Goal: Task Accomplishment & Management: Complete application form

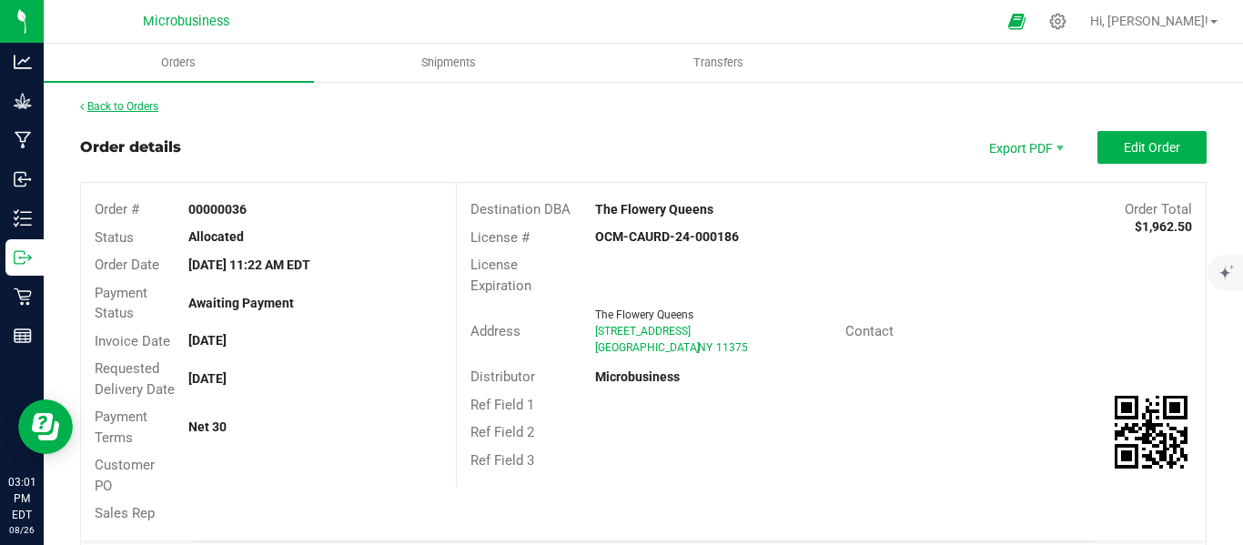
click at [131, 107] on link "Back to Orders" at bounding box center [119, 106] width 78 height 13
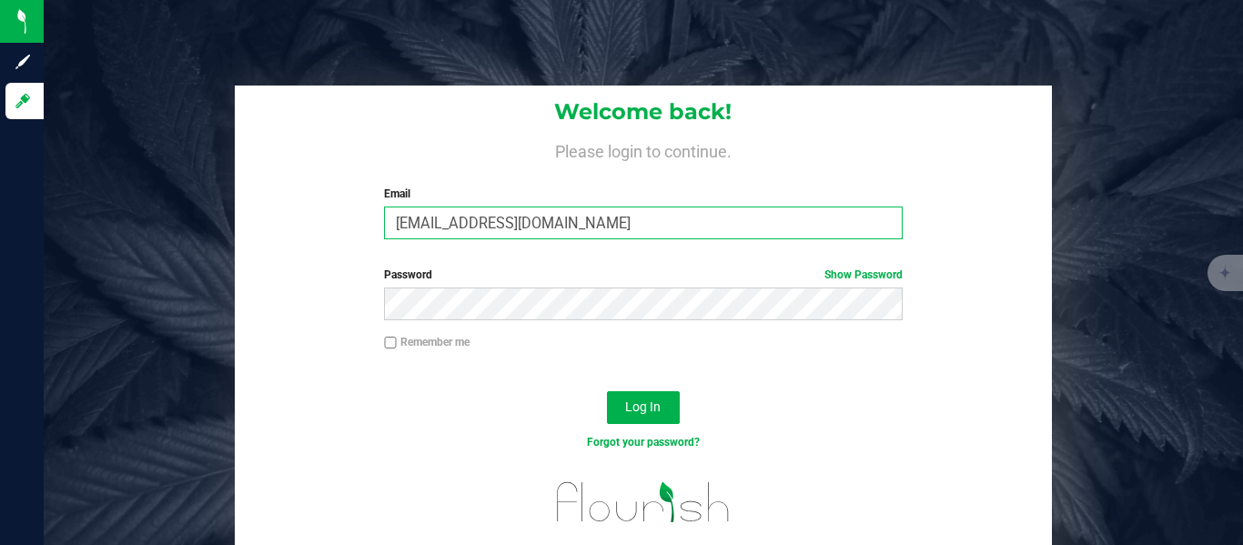
click at [526, 223] on input "supernaturalsny@gmail.com" at bounding box center [643, 223] width 518 height 33
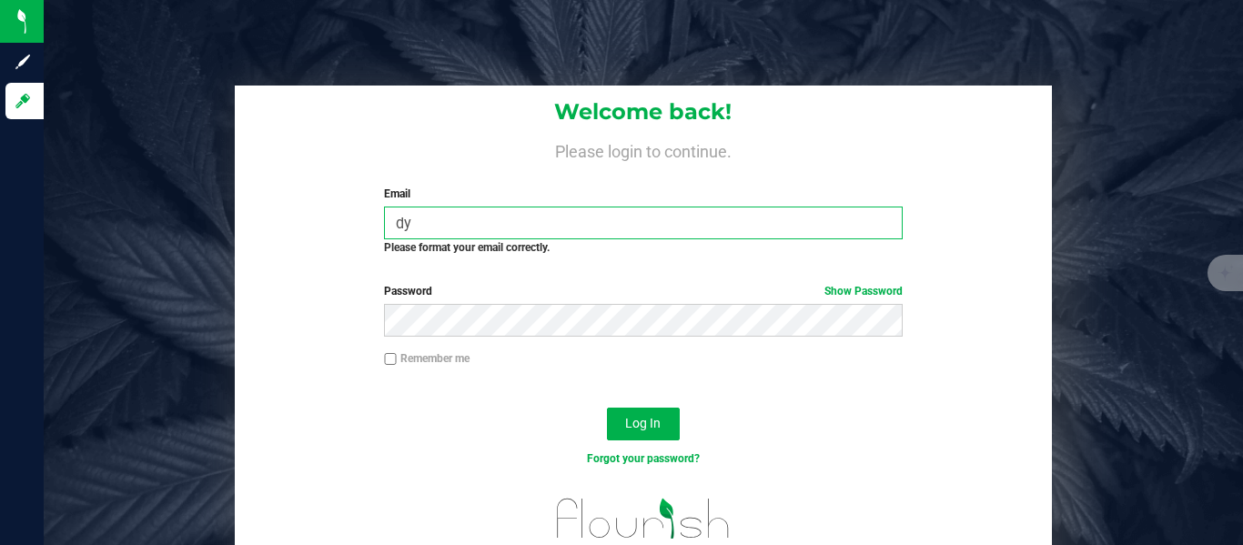
type input "dylan@supernaturalsny.com"
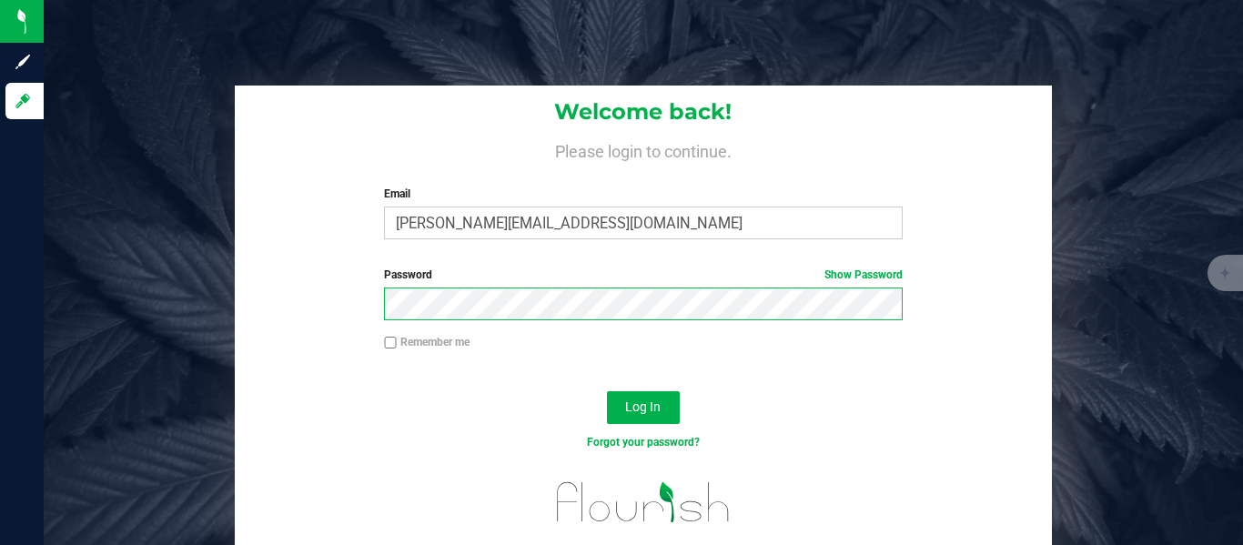
click at [607, 391] on button "Log In" at bounding box center [643, 407] width 73 height 33
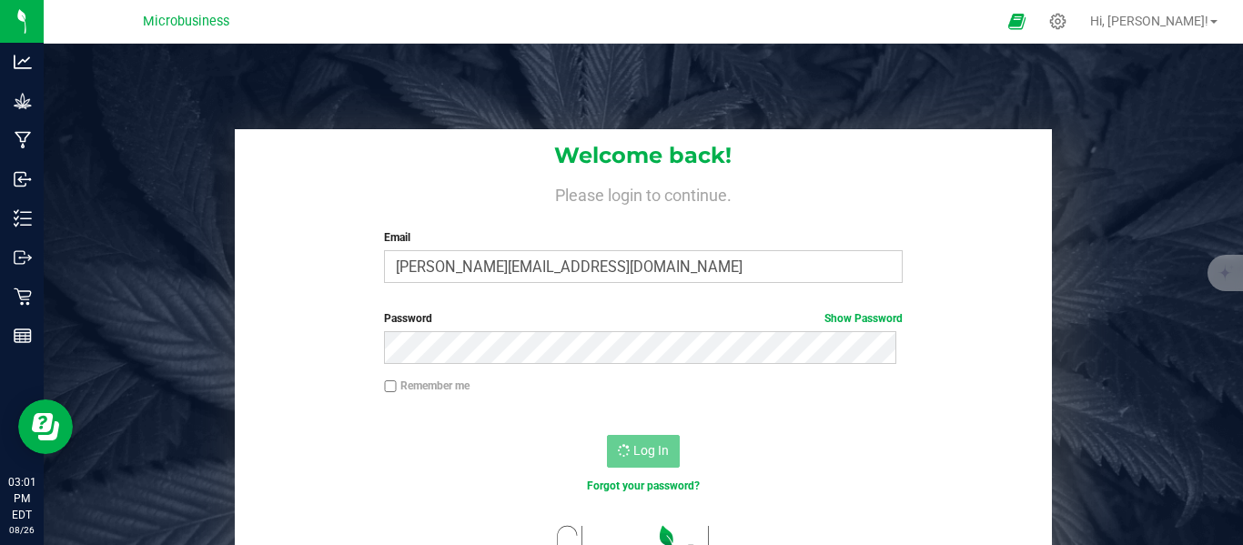
click at [253, 296] on div "Welcome back! Please login to continue. Email dylan@supernaturalsny.com Require…" at bounding box center [644, 213] width 818 height 168
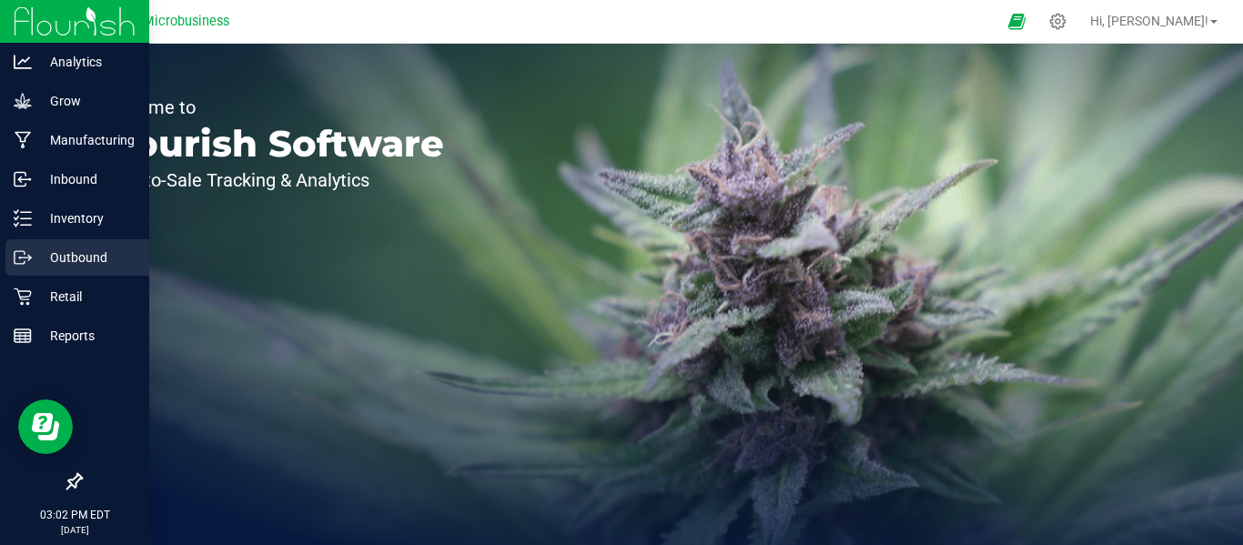
click at [72, 255] on p "Outbound" at bounding box center [86, 258] width 109 height 22
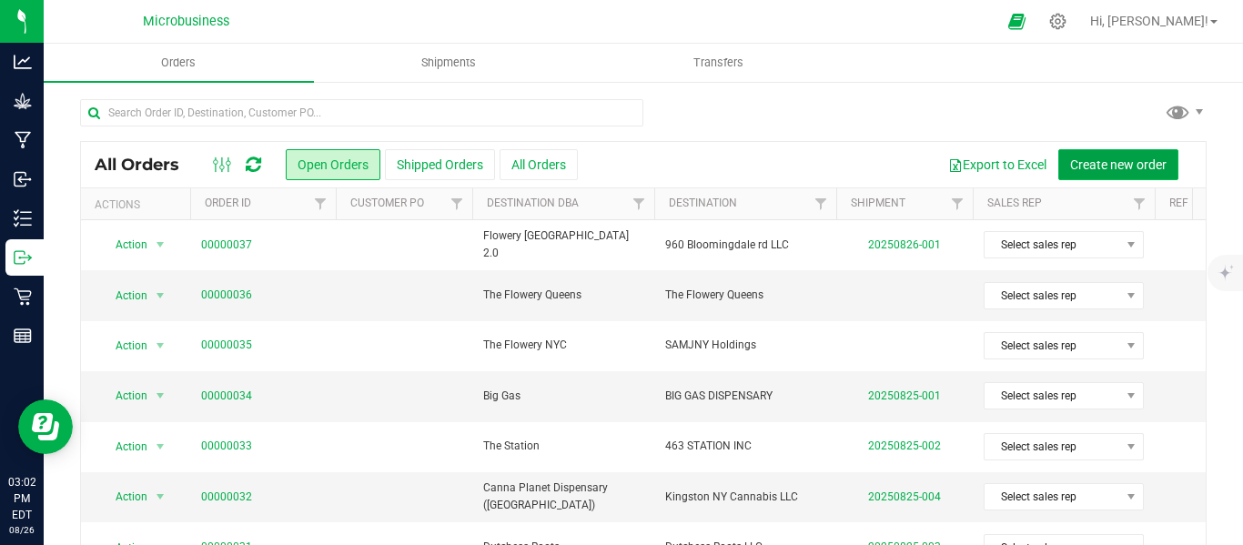
click at [1071, 167] on span "Create new order" at bounding box center [1118, 164] width 96 height 15
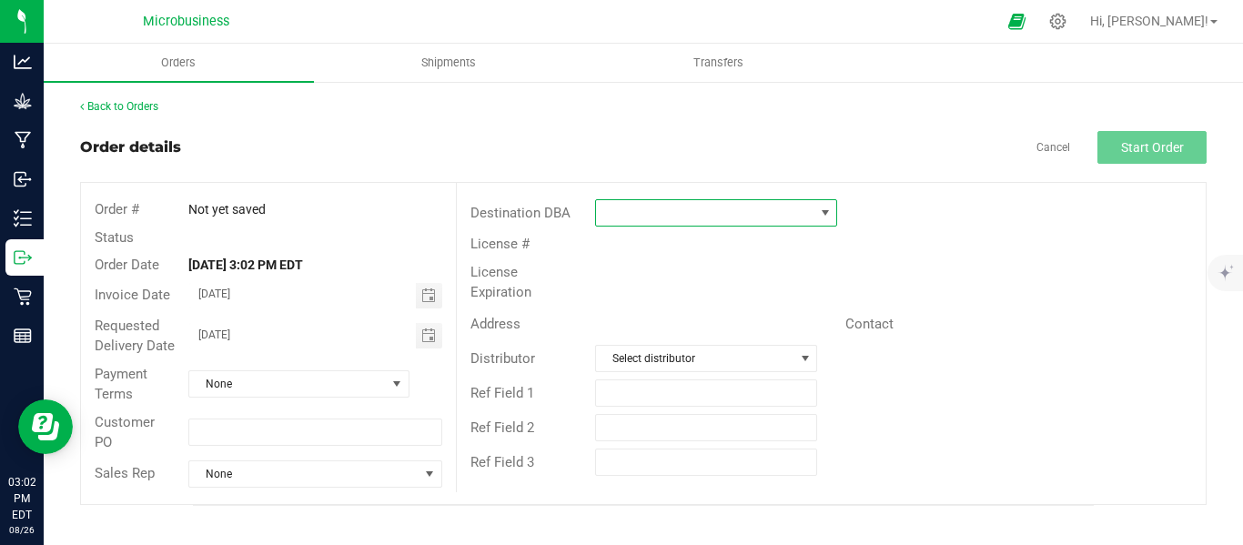
click at [835, 214] on span at bounding box center [825, 212] width 23 height 25
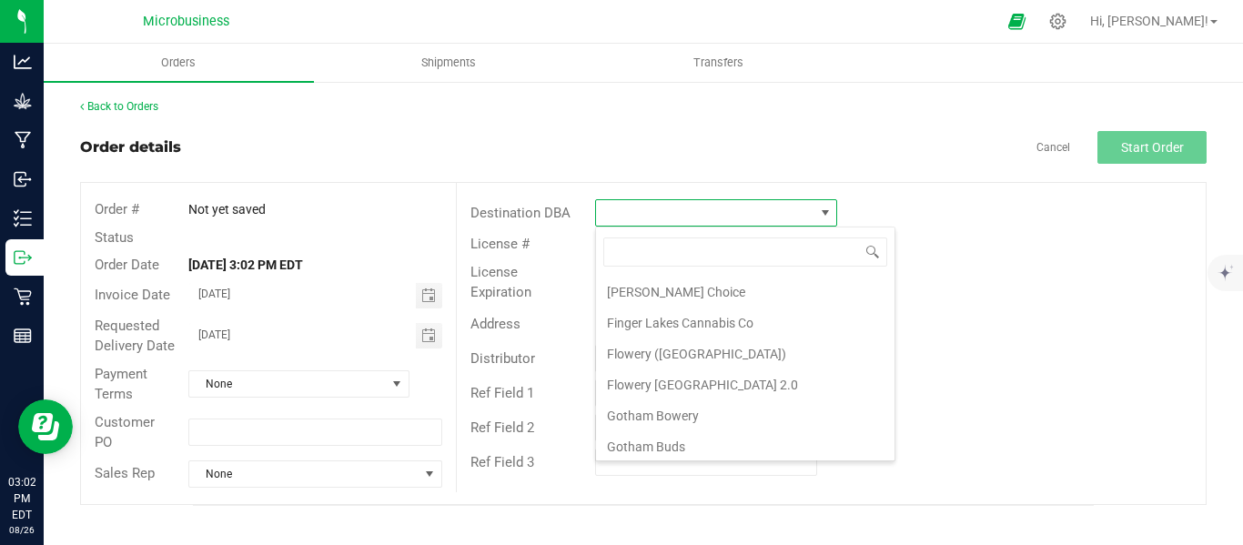
scroll to position [910, 0]
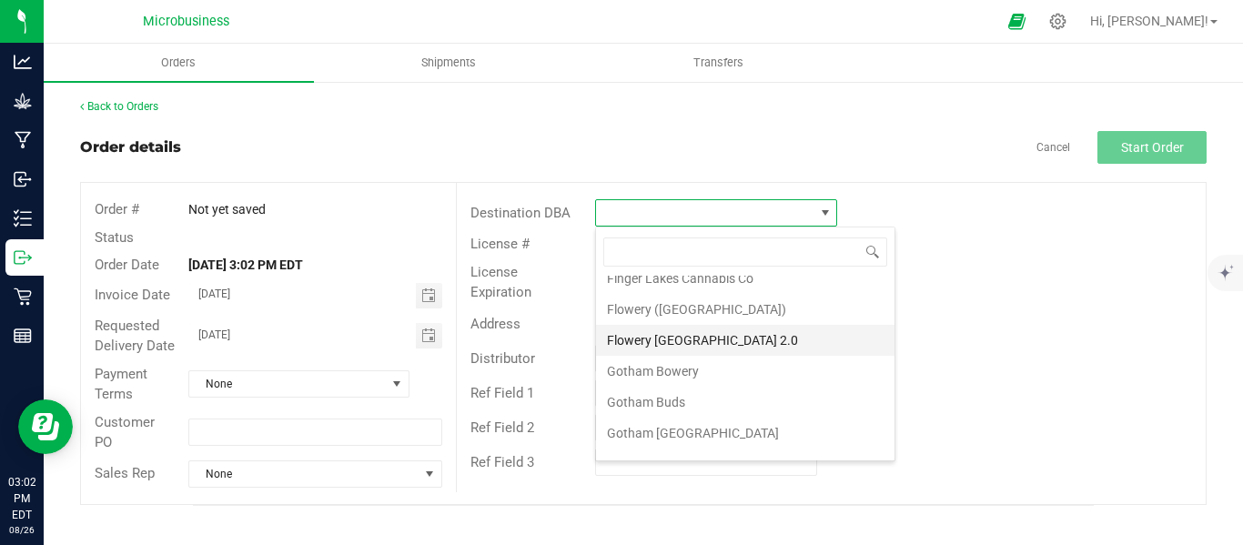
click at [673, 345] on li "Flowery [GEOGRAPHIC_DATA] 2.0" at bounding box center [745, 340] width 299 height 31
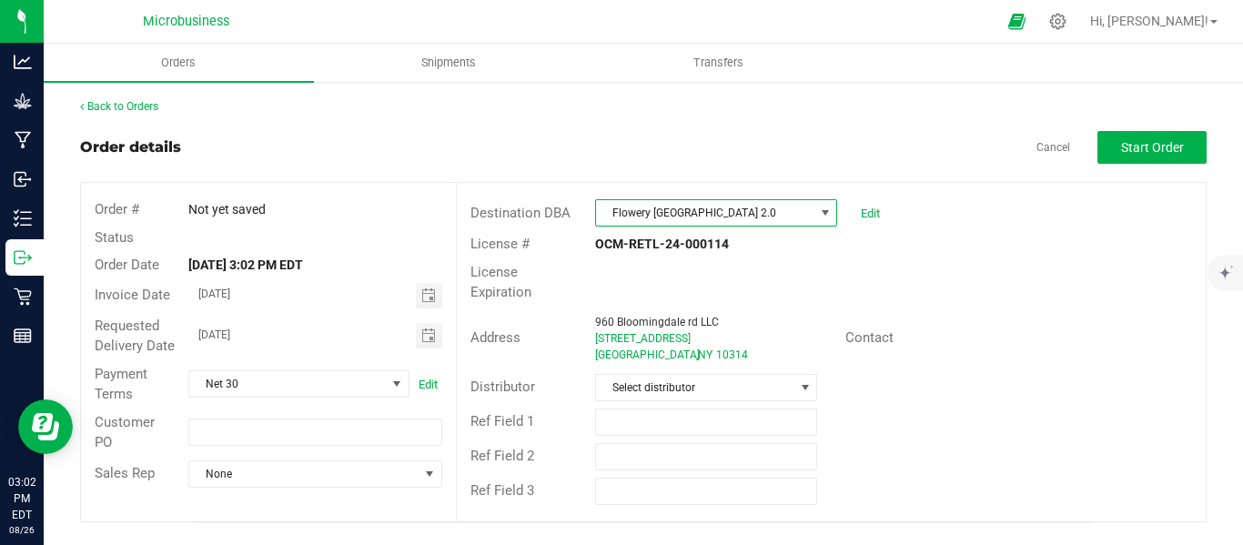
click at [751, 405] on div "Ref Field 1" at bounding box center [831, 422] width 749 height 35
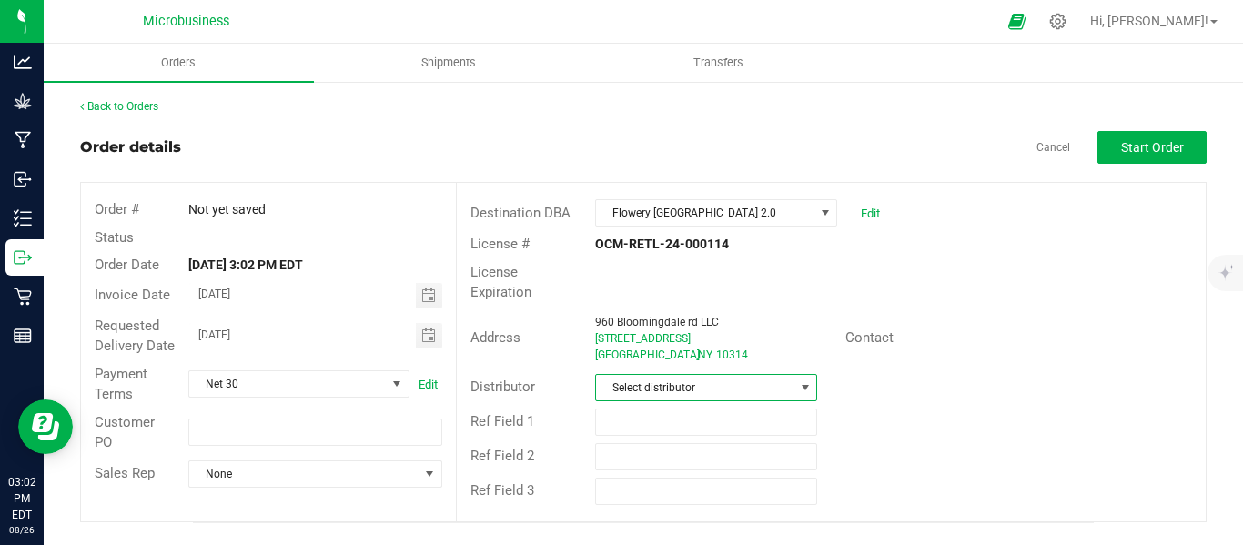
click at [754, 378] on span "Select distributor" at bounding box center [695, 387] width 198 height 25
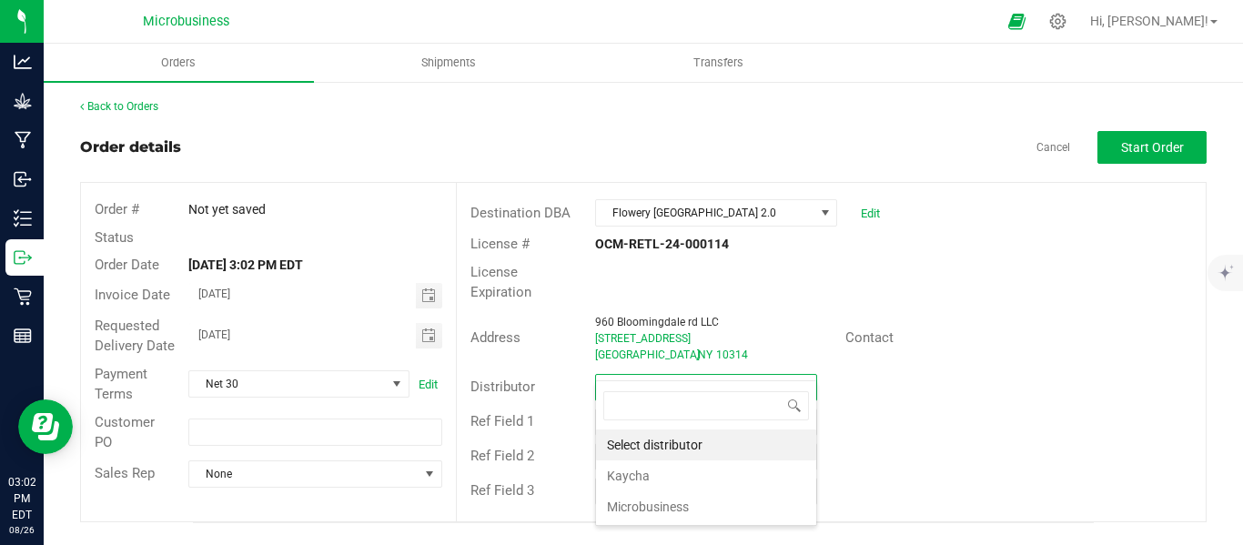
scroll to position [27, 223]
click at [659, 508] on li "Microbusiness" at bounding box center [706, 507] width 220 height 31
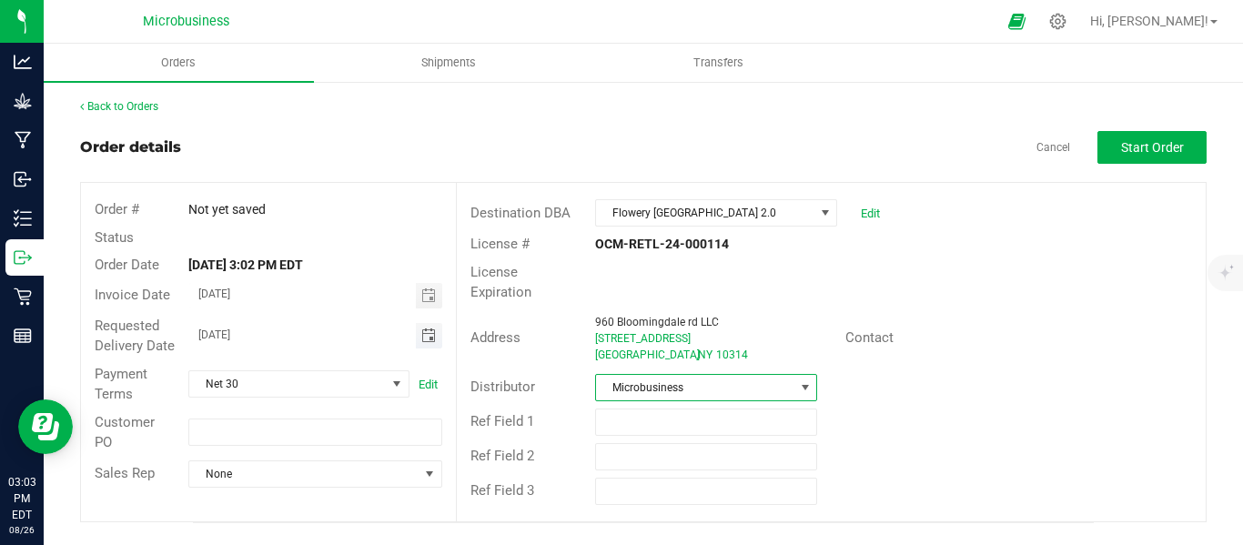
click at [425, 341] on span "Toggle calendar" at bounding box center [428, 336] width 15 height 15
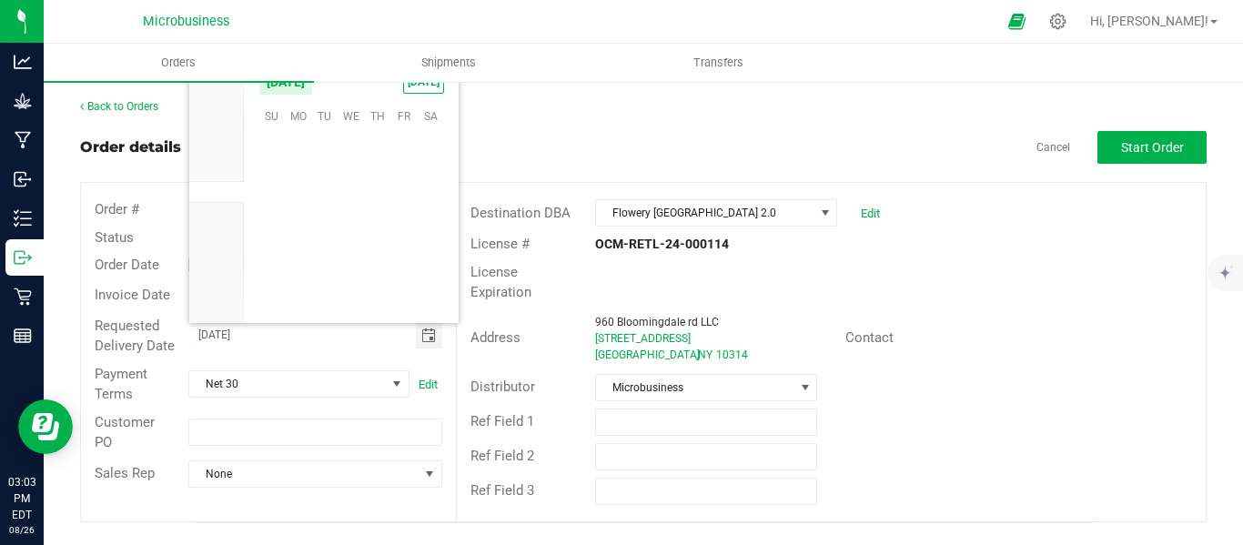
scroll to position [295021, 0]
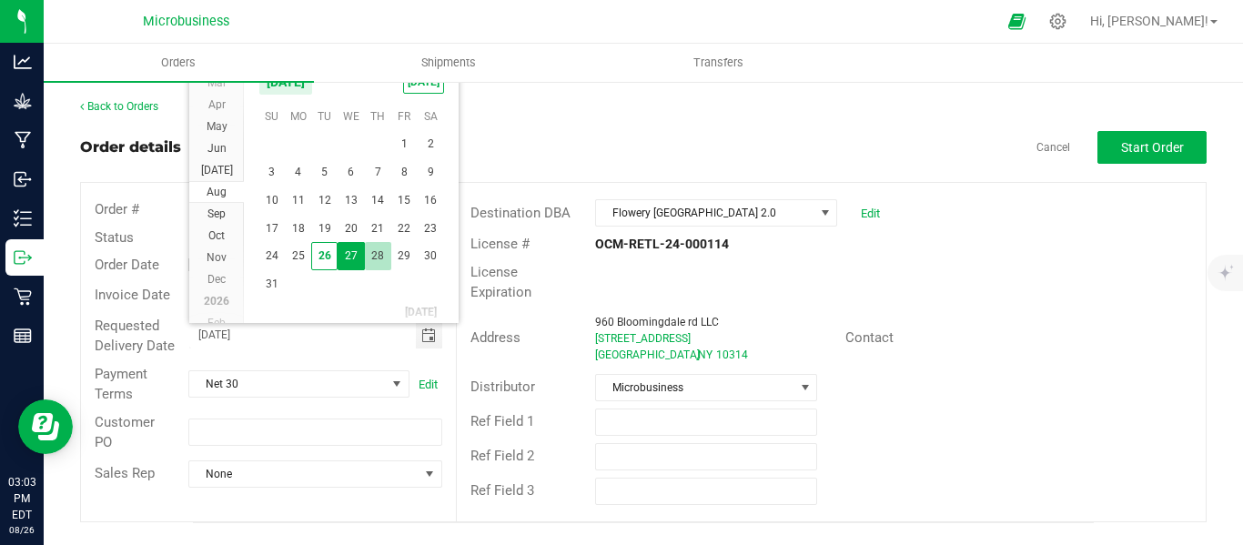
click at [381, 257] on span "28" at bounding box center [378, 256] width 26 height 28
type input "[DATE]"
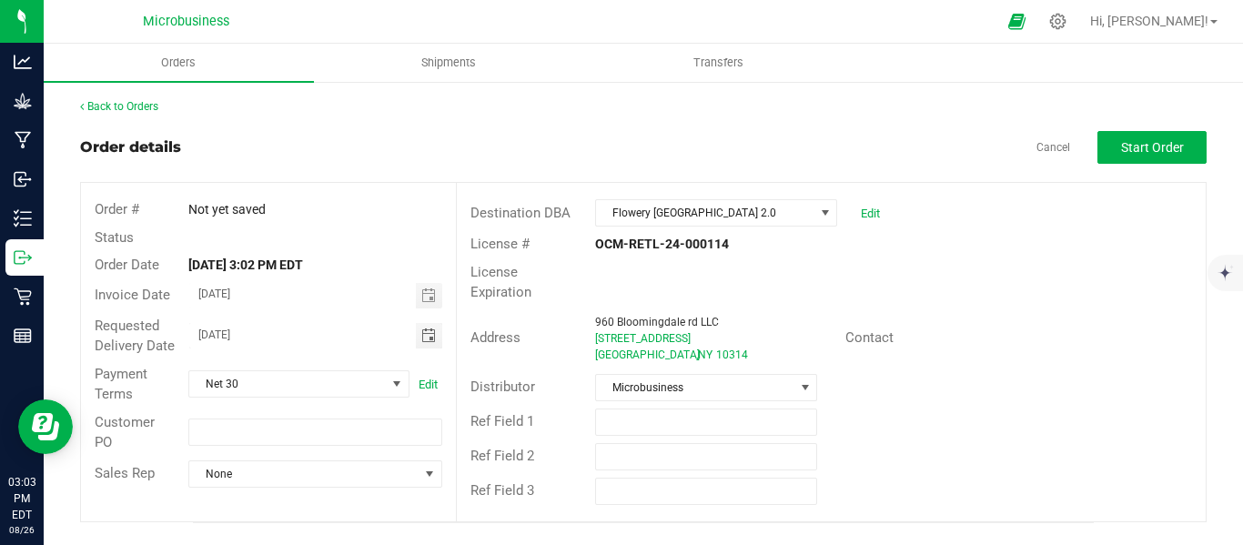
click at [1038, 440] on div "Ref Field 2" at bounding box center [831, 457] width 749 height 35
click at [1150, 145] on span "Start Order" at bounding box center [1152, 147] width 63 height 15
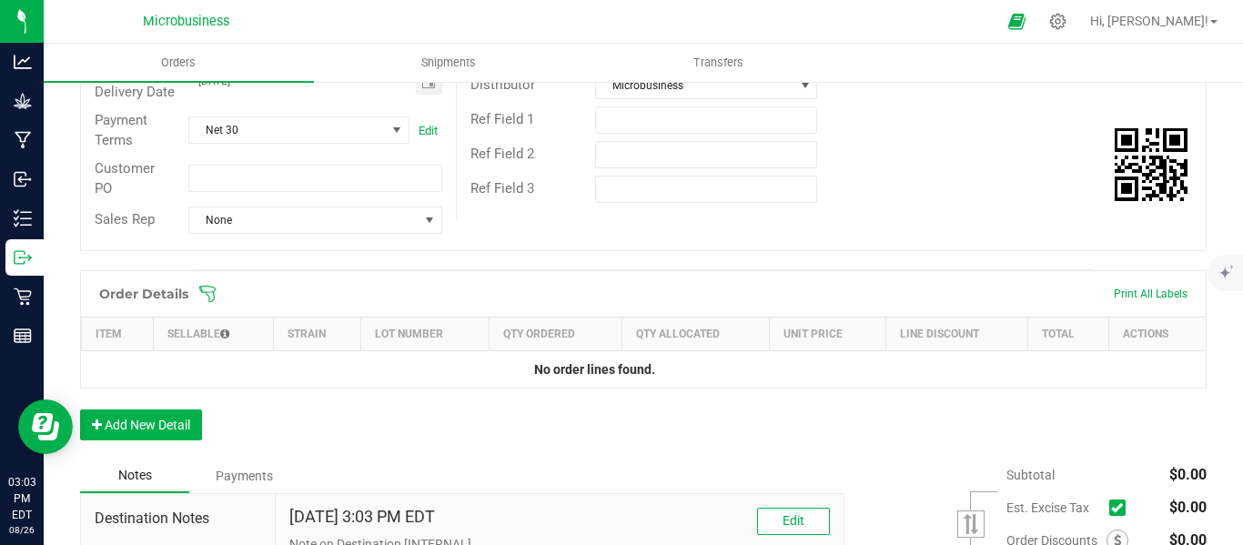
scroll to position [303, 0]
click at [207, 302] on icon at bounding box center [207, 293] width 18 height 18
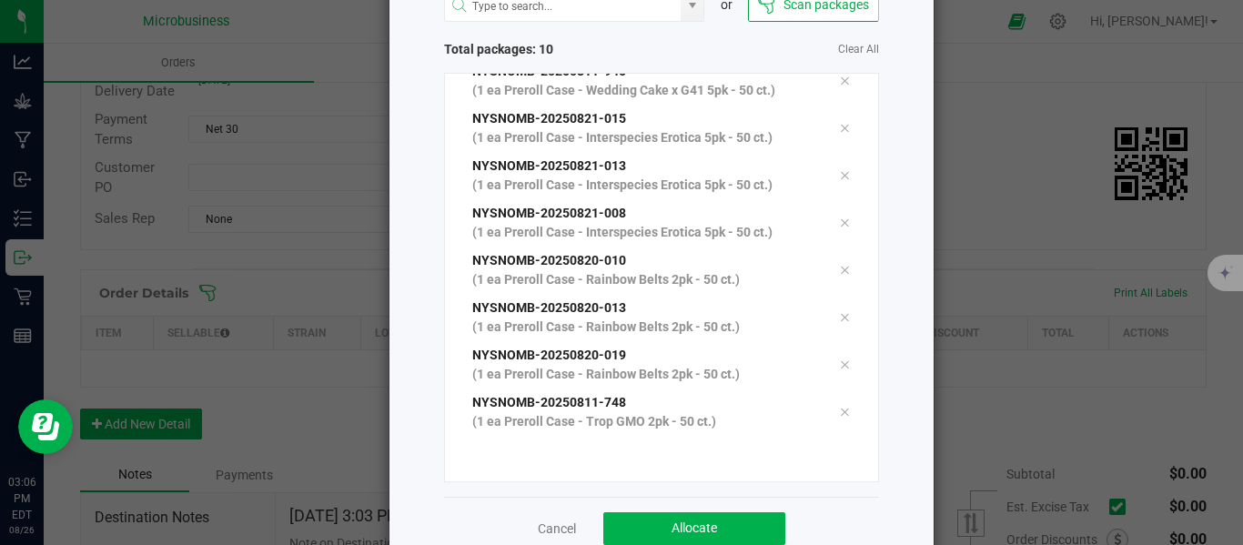
scroll to position [188, 0]
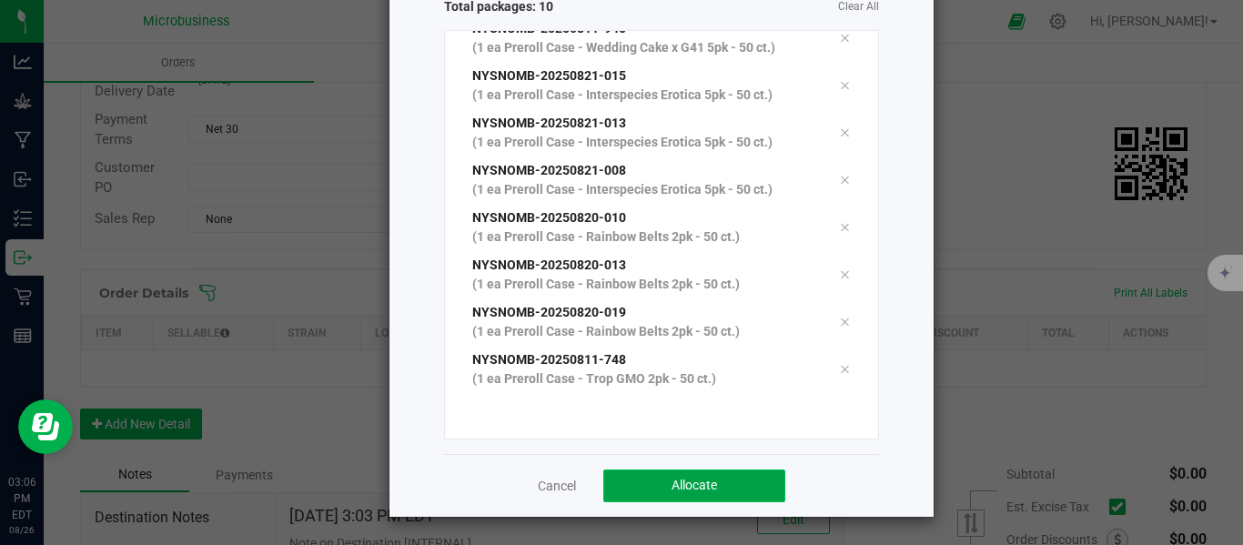
click at [715, 483] on button "Allocate" at bounding box center [695, 486] width 182 height 33
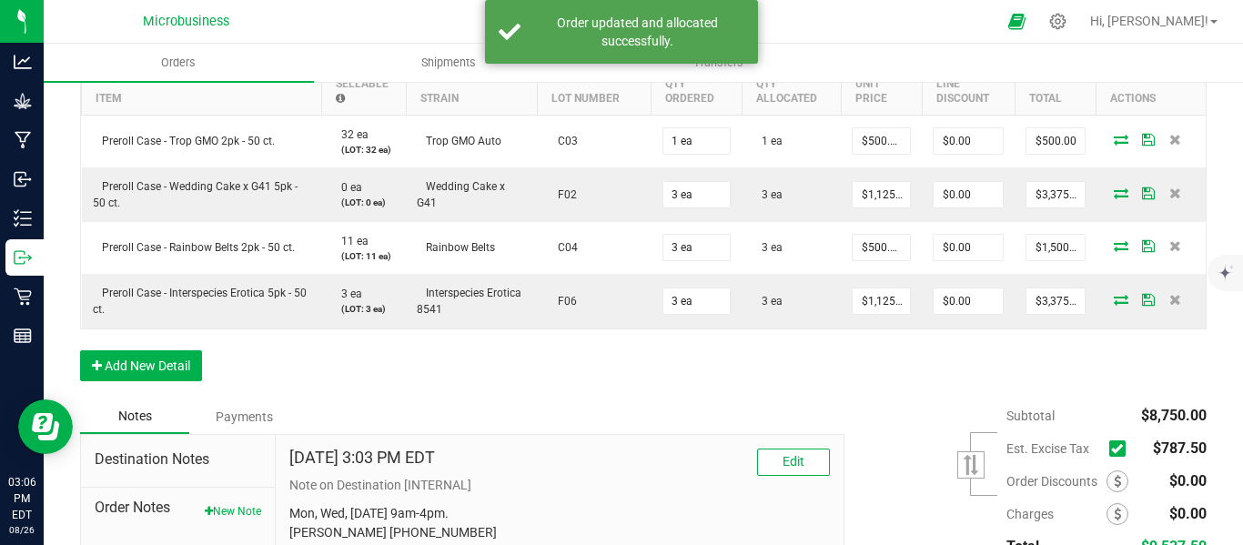
scroll to position [725, 0]
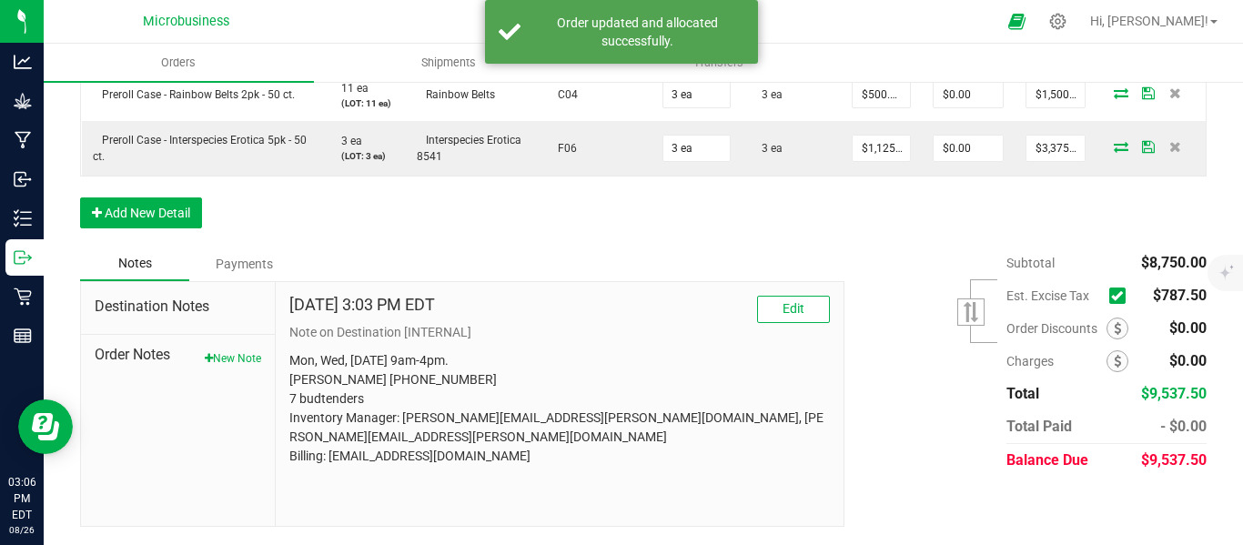
click at [1110, 302] on span at bounding box center [1118, 296] width 16 height 16
click at [0, 0] on input "checkbox" at bounding box center [0, 0] width 0 height 0
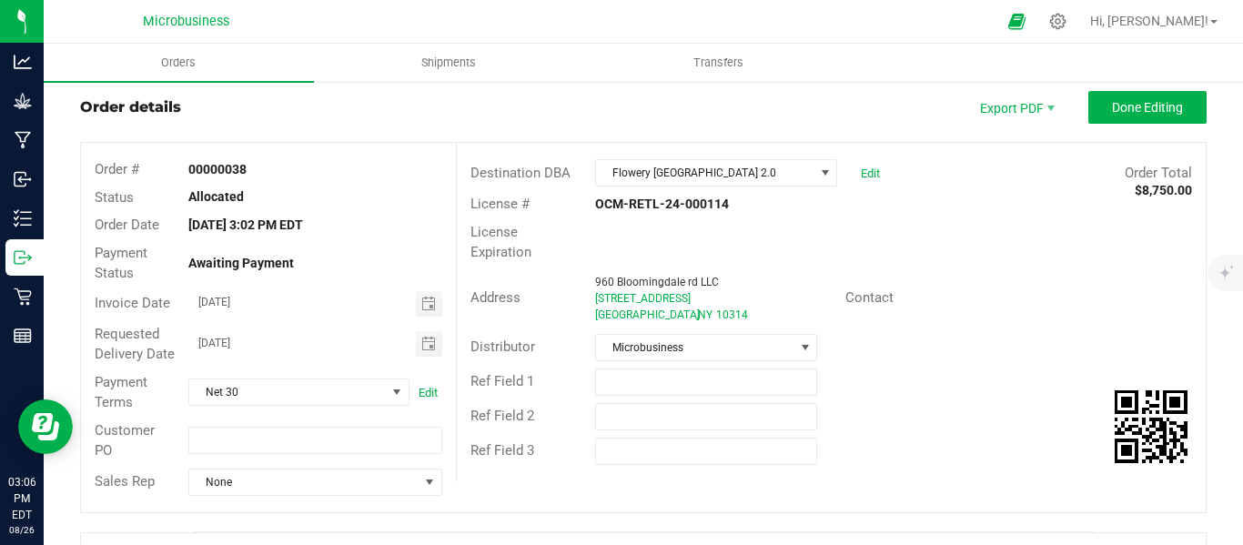
scroll to position [0, 0]
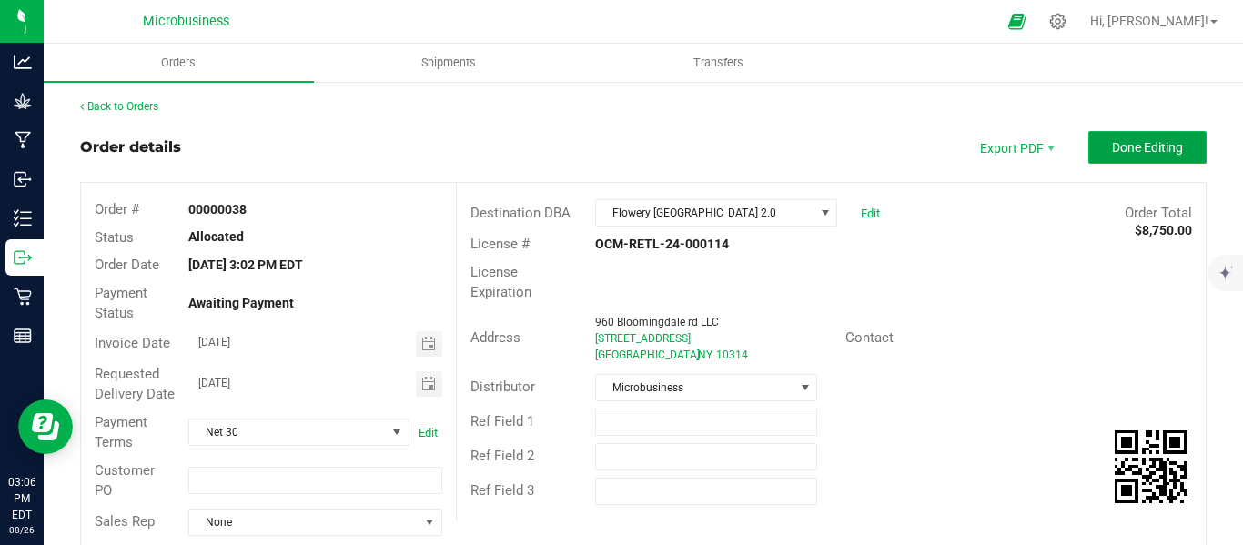
click at [1121, 143] on span "Done Editing" at bounding box center [1147, 147] width 71 height 15
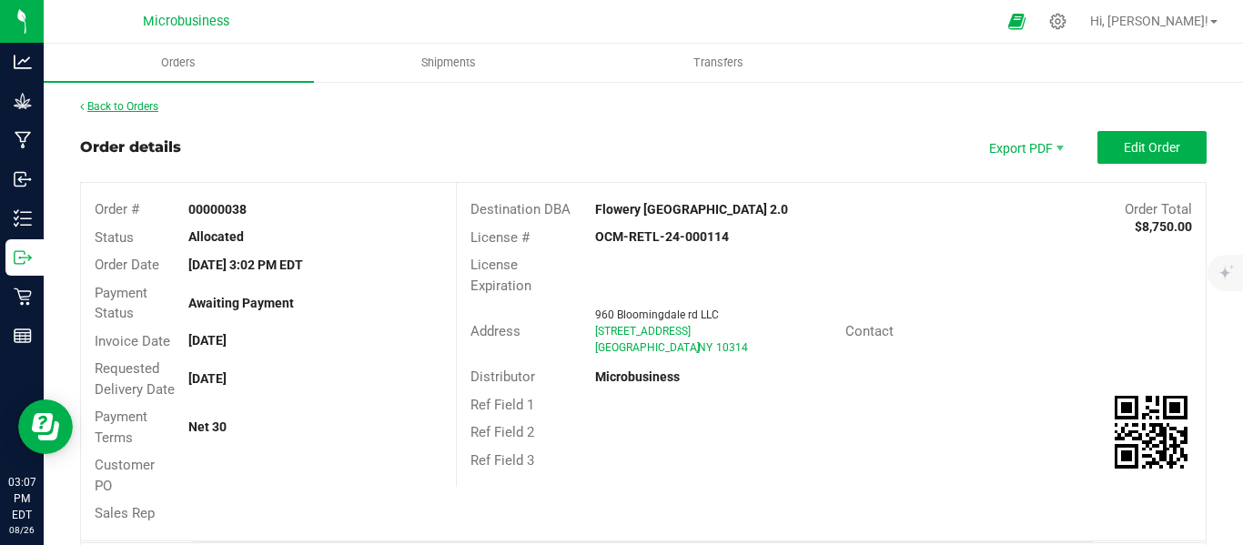
click at [143, 100] on div "Back to Orders" at bounding box center [643, 106] width 1127 height 16
click at [106, 110] on link "Back to Orders" at bounding box center [119, 106] width 78 height 13
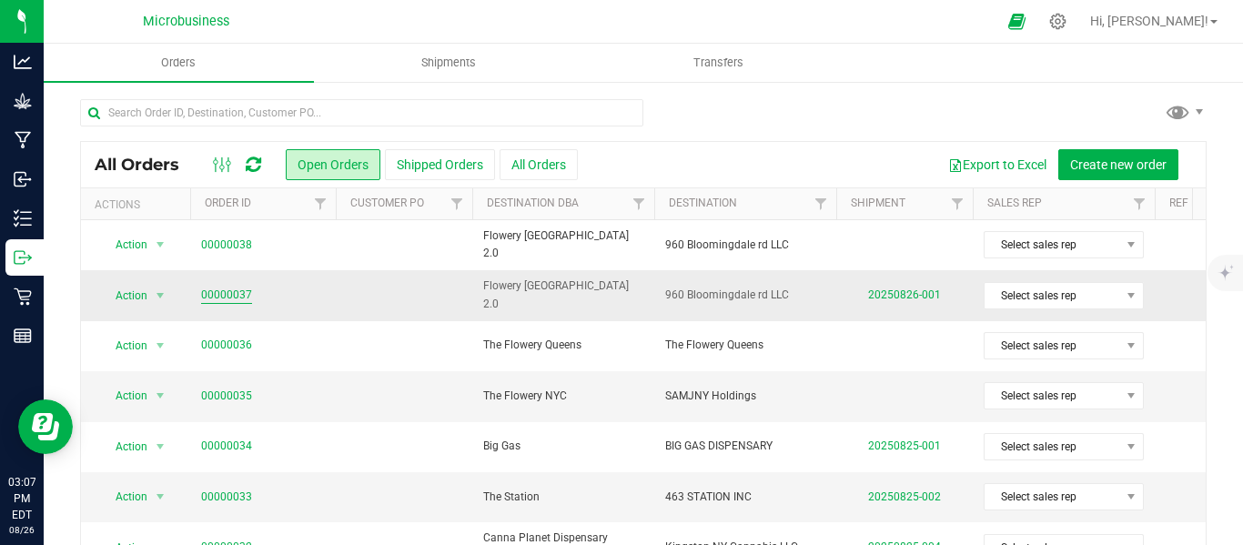
click at [228, 302] on link "00000037" at bounding box center [226, 295] width 51 height 17
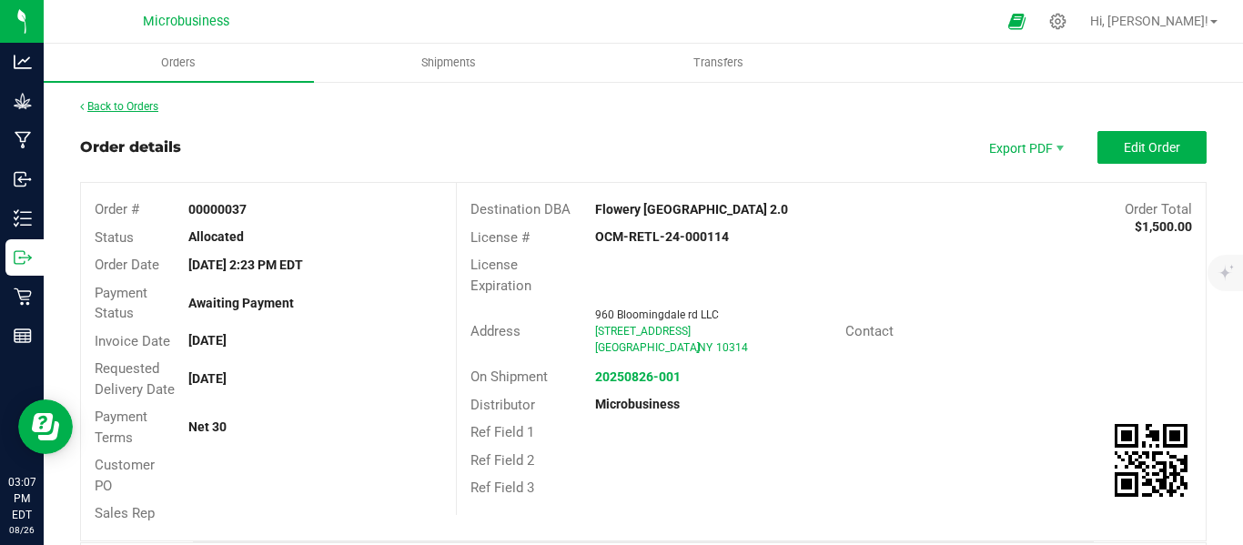
click at [137, 112] on link "Back to Orders" at bounding box center [119, 106] width 78 height 13
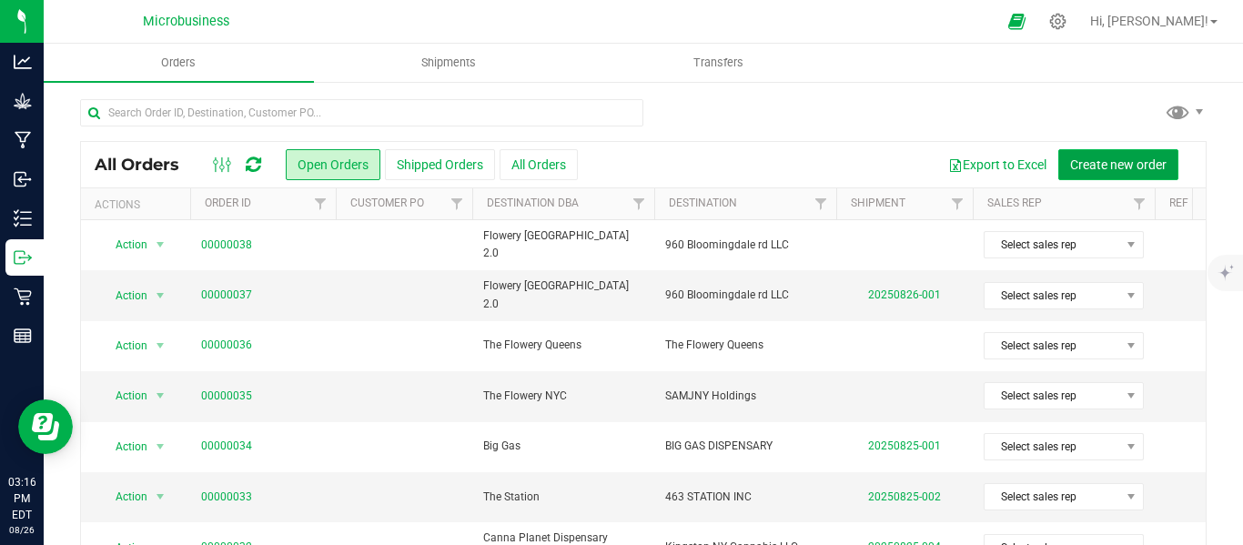
click at [1106, 161] on span "Create new order" at bounding box center [1118, 164] width 96 height 15
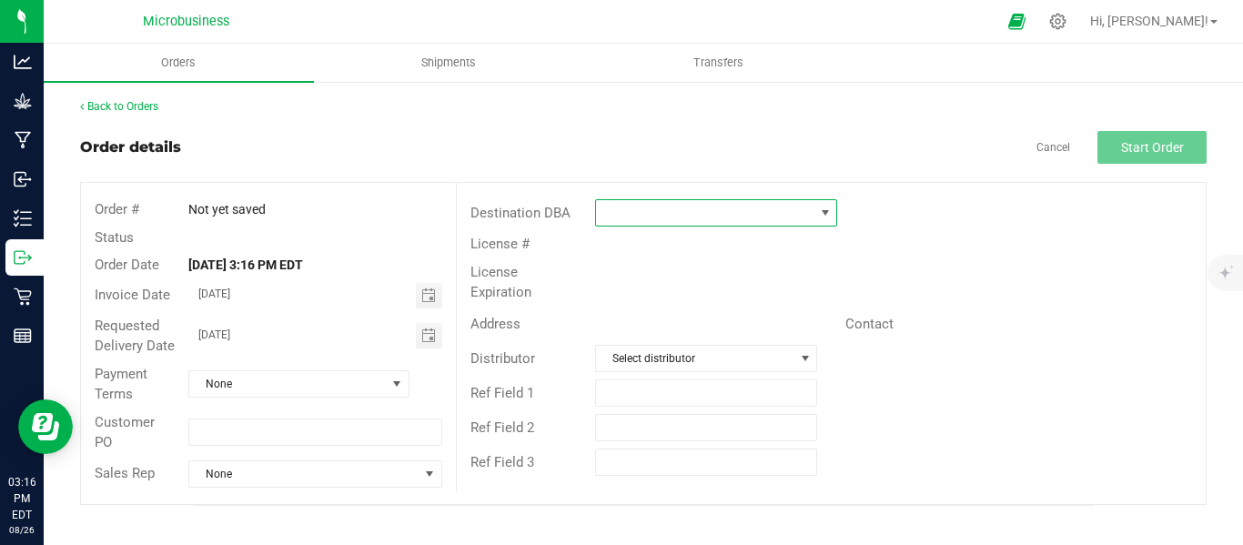
click at [831, 215] on span at bounding box center [825, 213] width 15 height 15
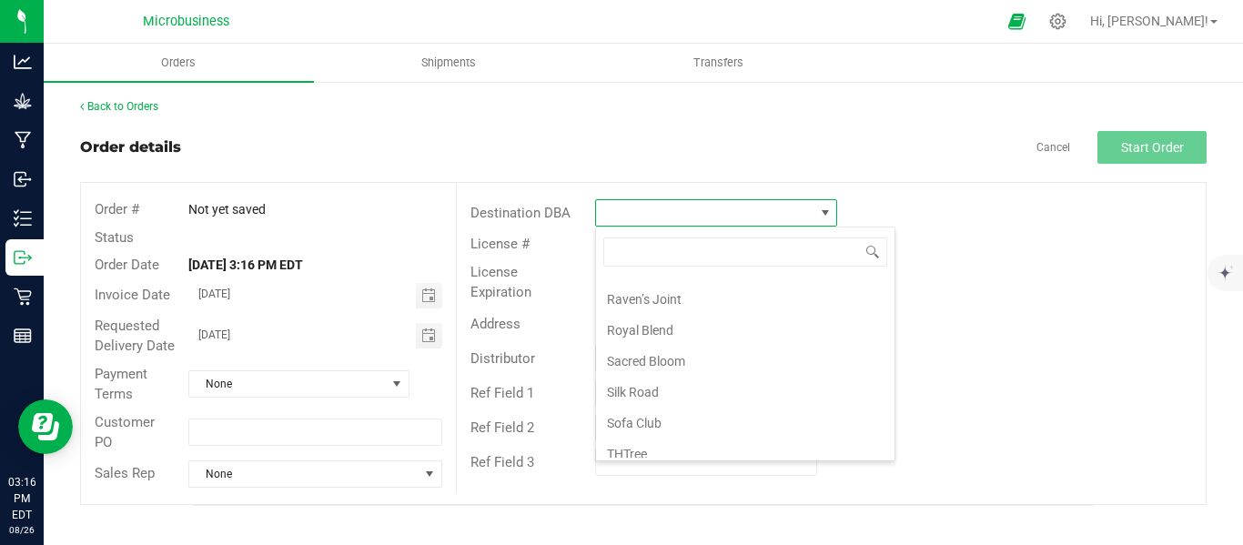
scroll to position [1821, 0]
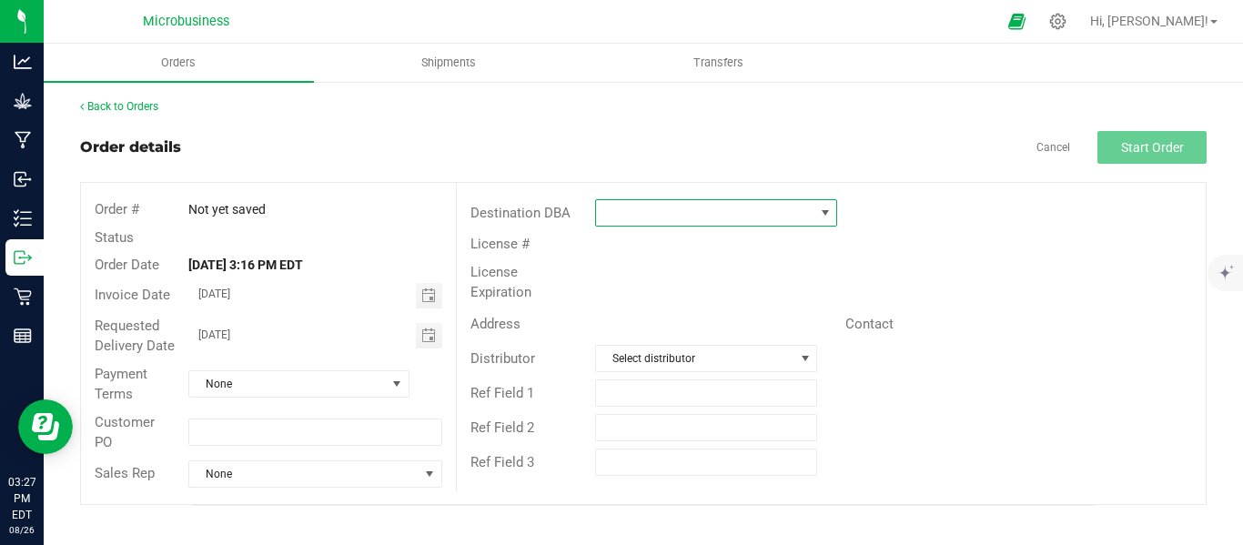
click at [825, 210] on span at bounding box center [825, 213] width 15 height 15
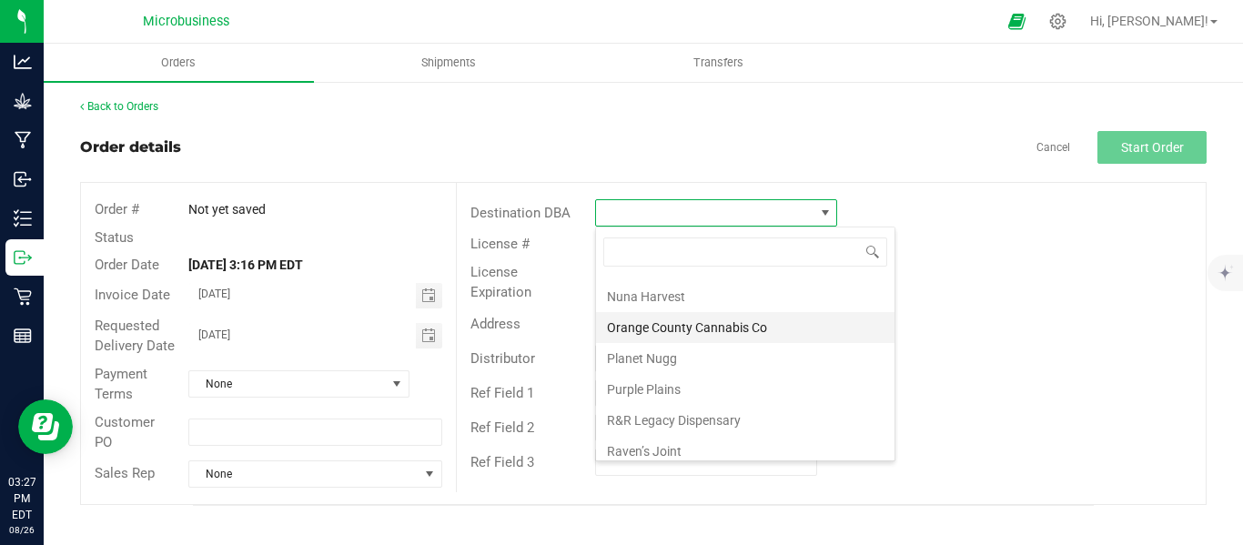
scroll to position [1669, 0]
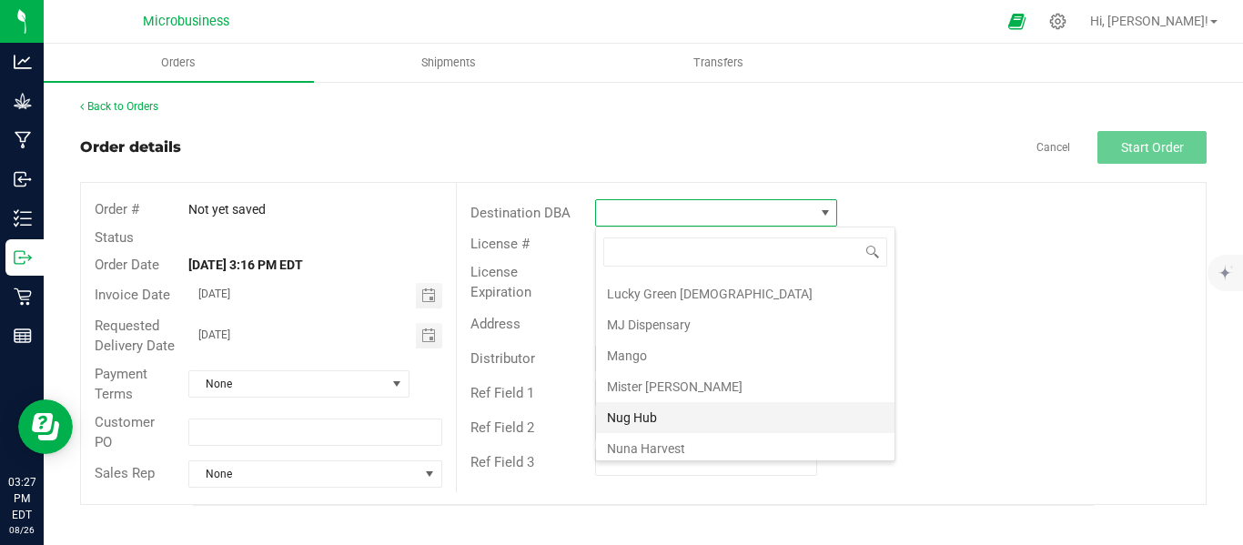
click at [643, 421] on li "Nug Hub" at bounding box center [745, 417] width 299 height 31
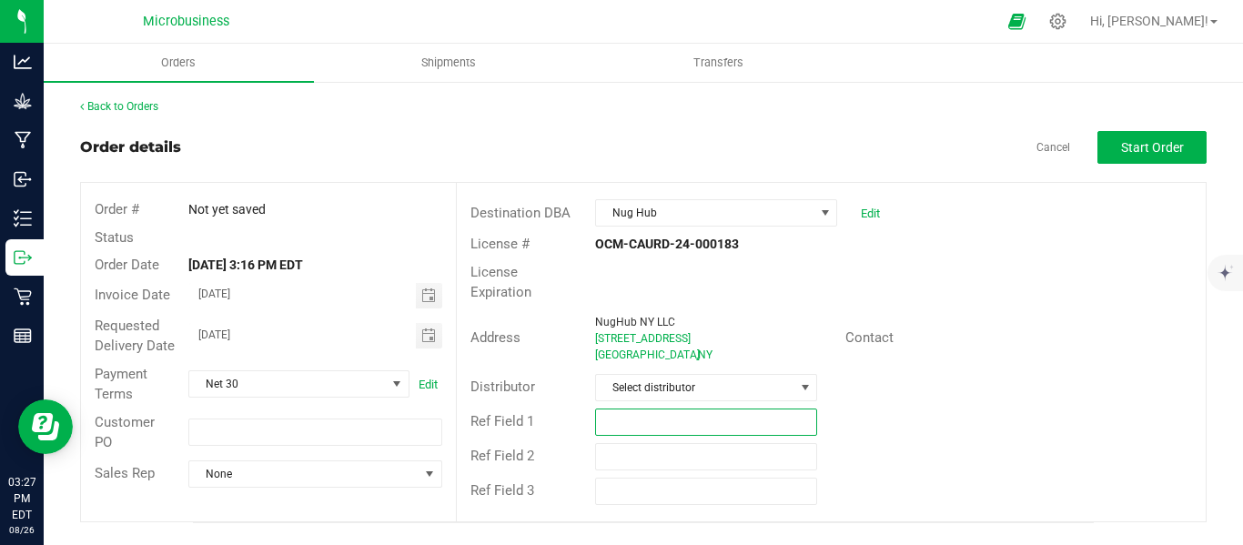
click at [735, 409] on input "text" at bounding box center [706, 422] width 222 height 27
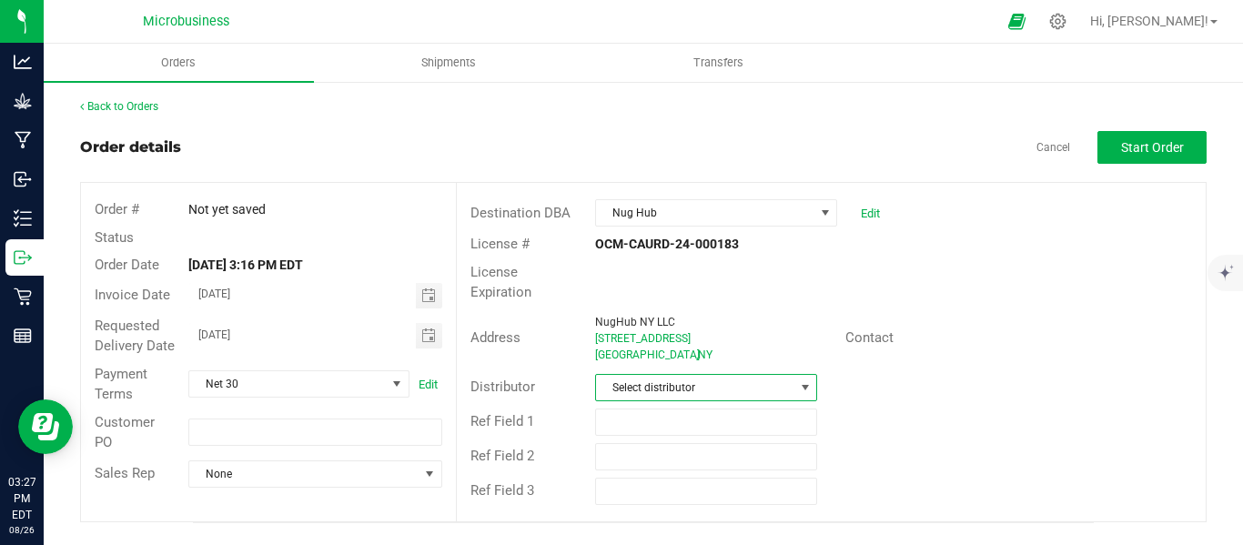
click at [705, 375] on span "Select distributor" at bounding box center [695, 387] width 198 height 25
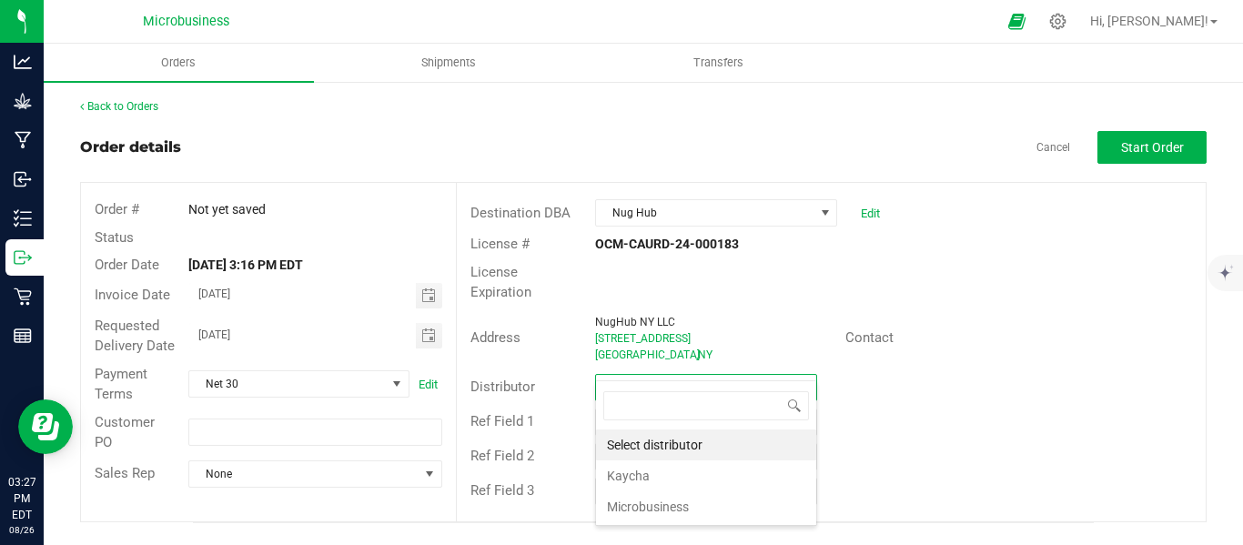
scroll to position [27, 223]
click at [665, 500] on li "Microbusiness" at bounding box center [706, 507] width 220 height 31
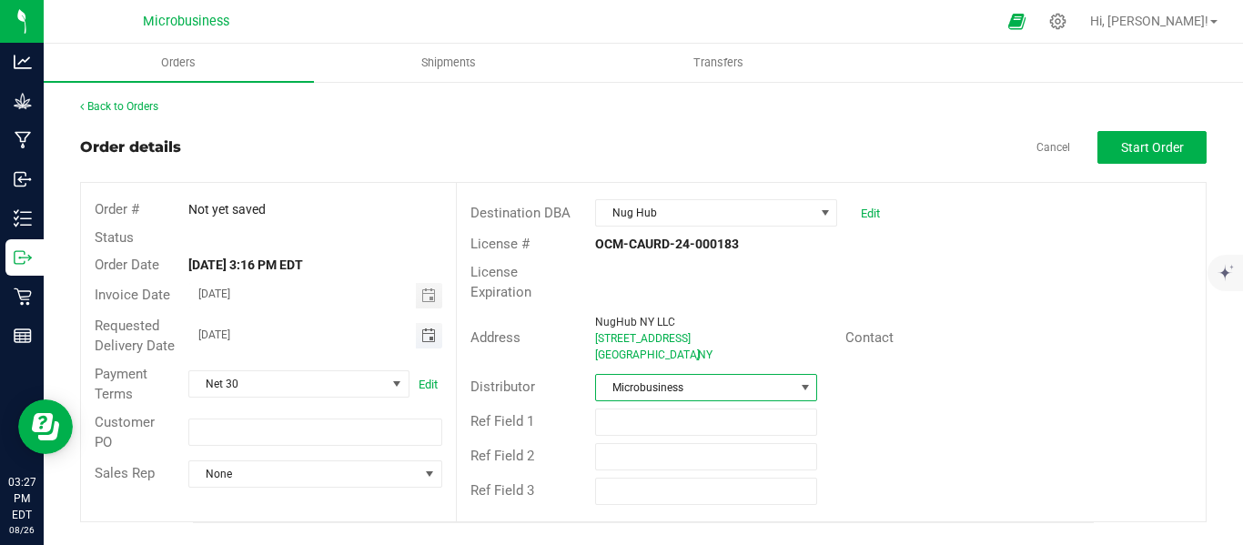
click at [428, 339] on span "Toggle calendar" at bounding box center [428, 336] width 15 height 15
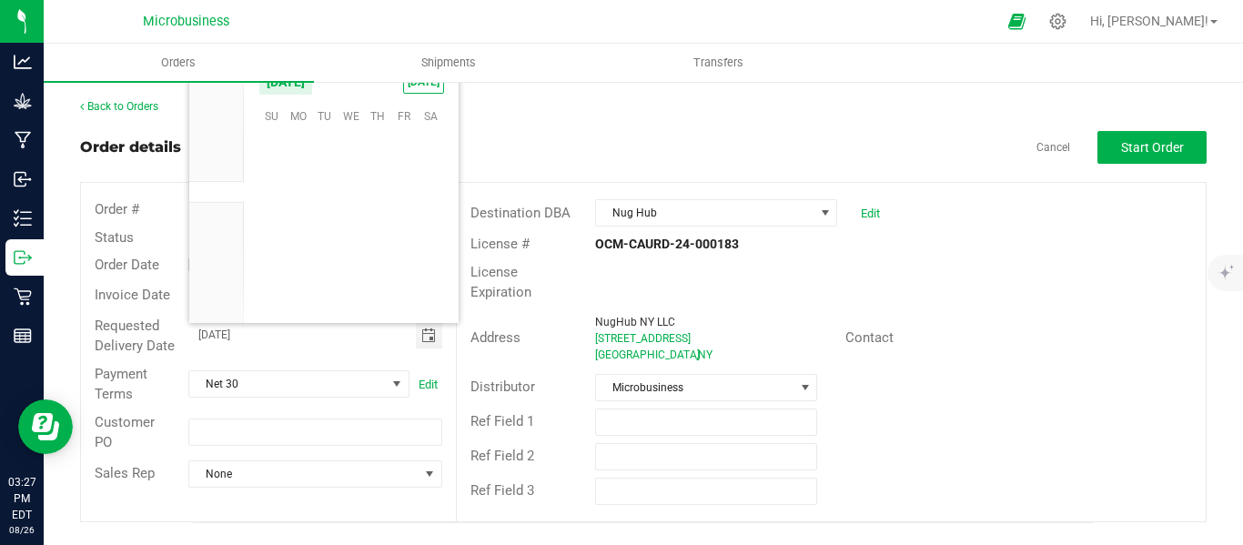
scroll to position [295021, 0]
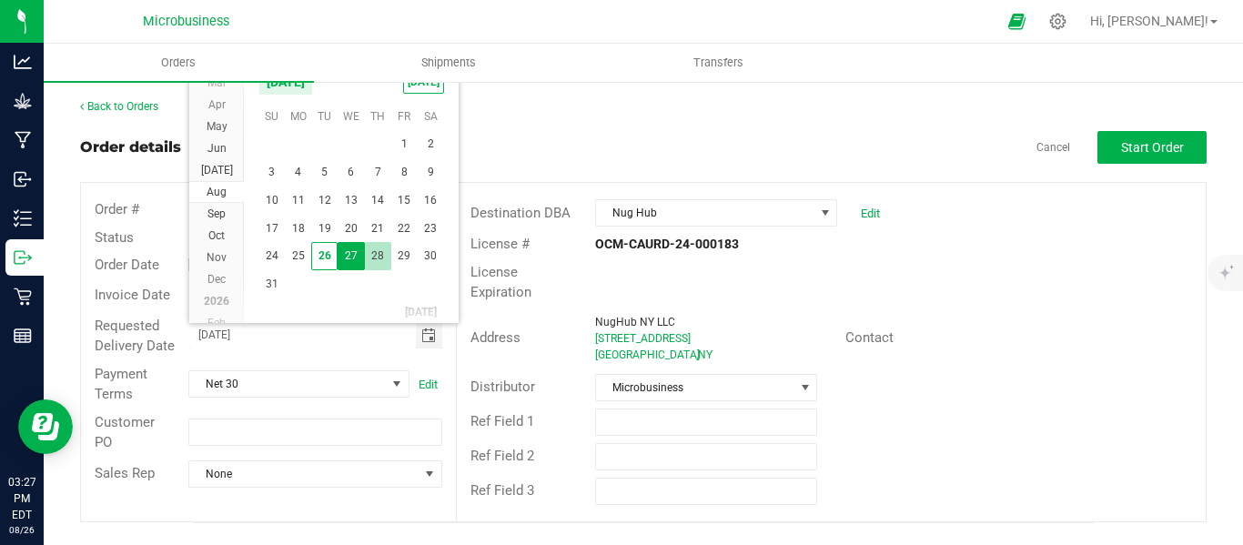
click at [372, 246] on span "28" at bounding box center [378, 256] width 26 height 28
type input "[DATE]"
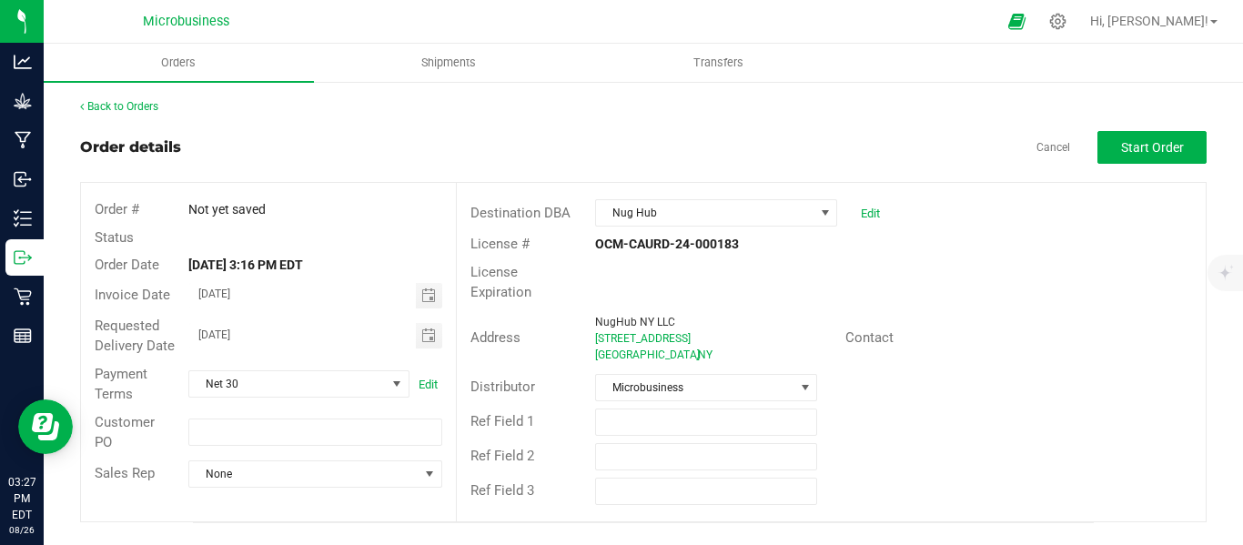
click at [398, 141] on div "Order details Cancel Start Order" at bounding box center [643, 147] width 1127 height 33
click at [1140, 145] on span "Start Order" at bounding box center [1152, 147] width 63 height 15
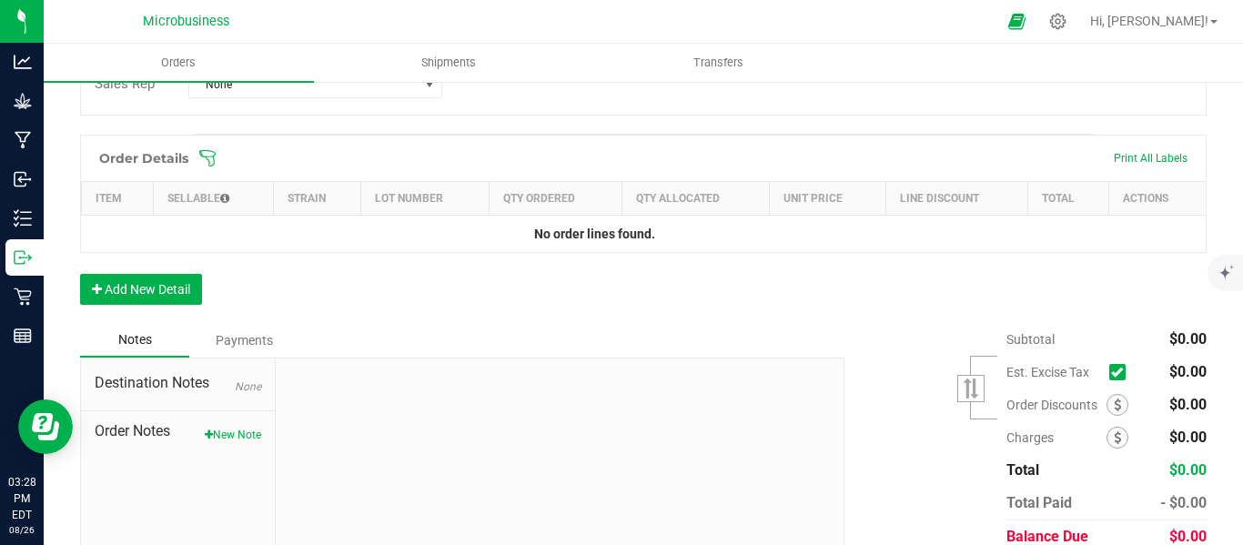
scroll to position [231, 0]
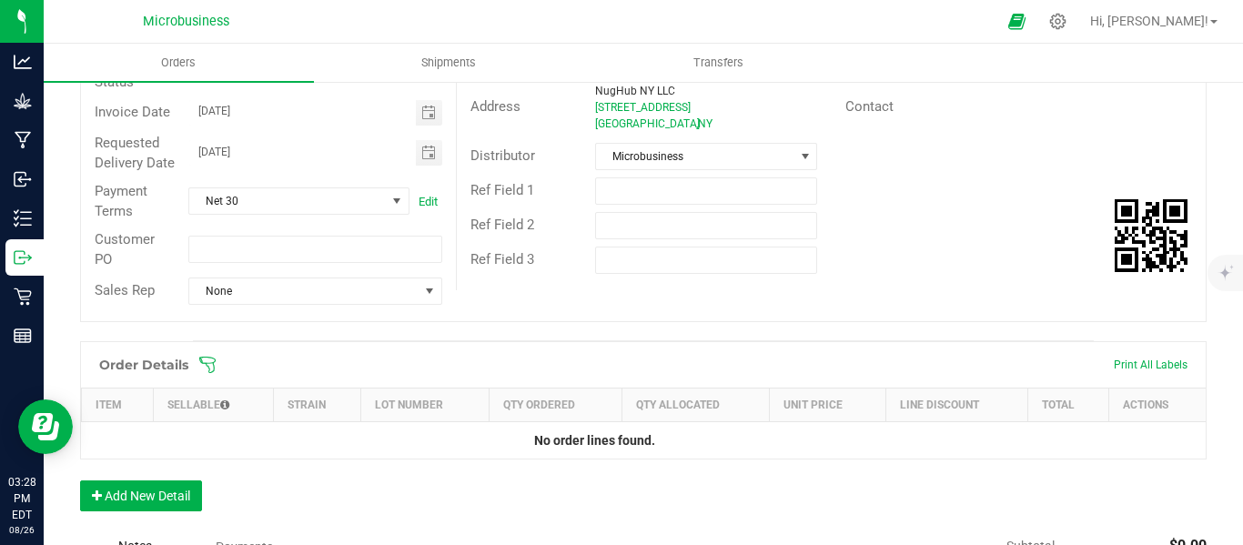
click at [214, 373] on icon at bounding box center [207, 365] width 16 height 16
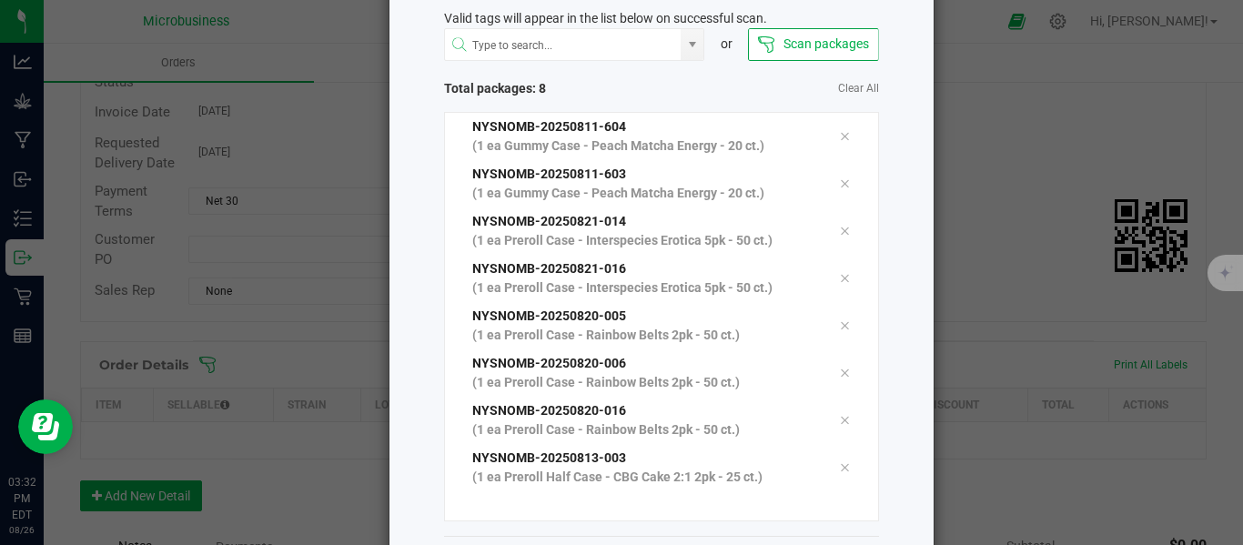
scroll to position [188, 0]
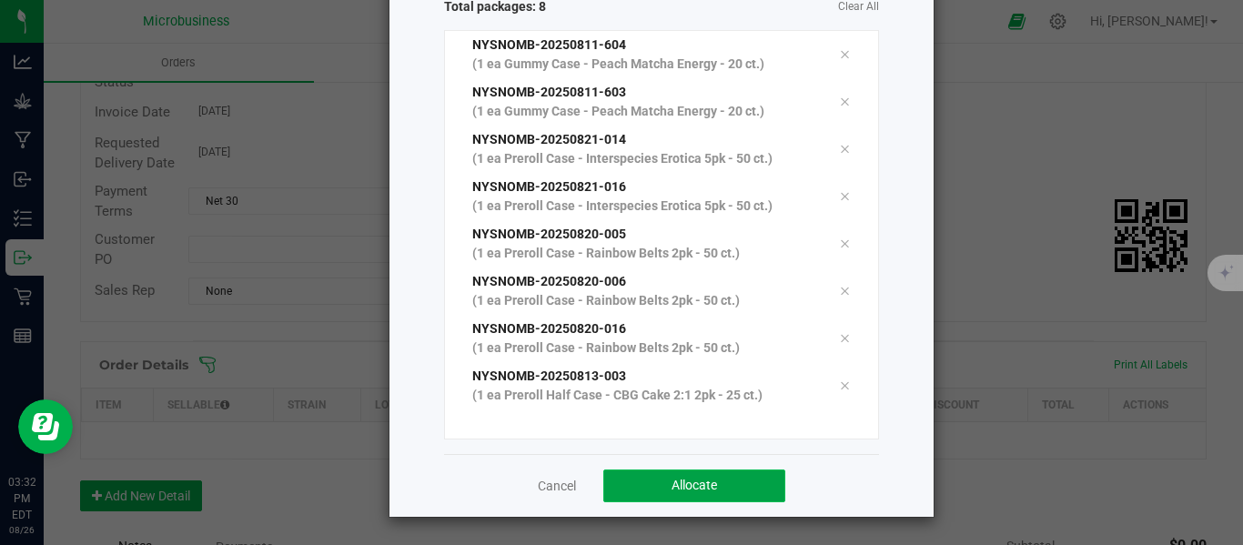
click at [682, 477] on button "Allocate" at bounding box center [695, 486] width 182 height 33
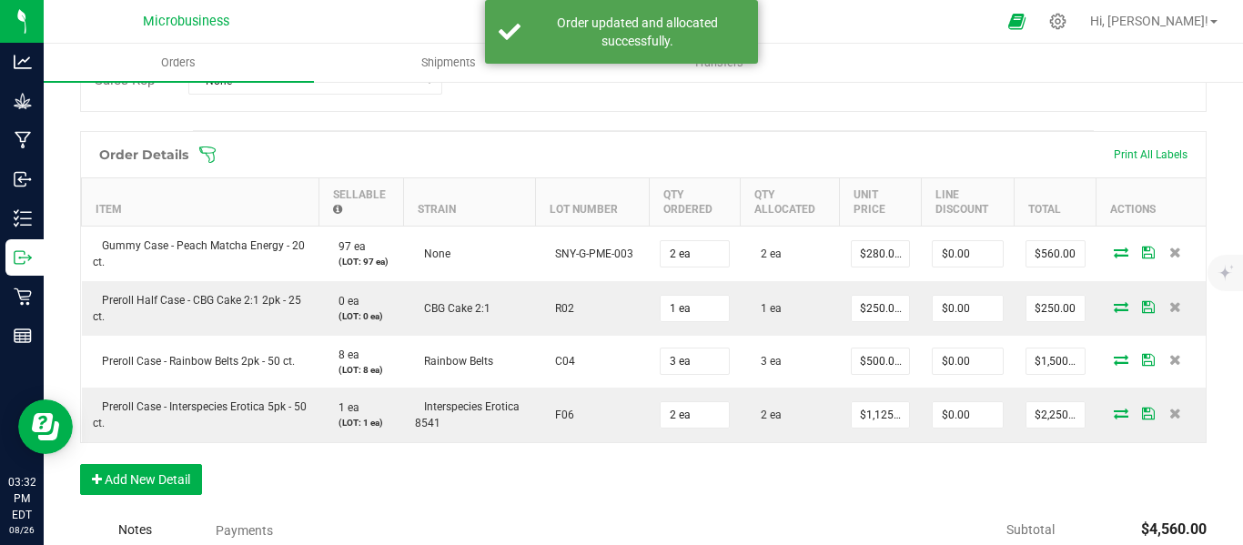
scroll to position [686, 0]
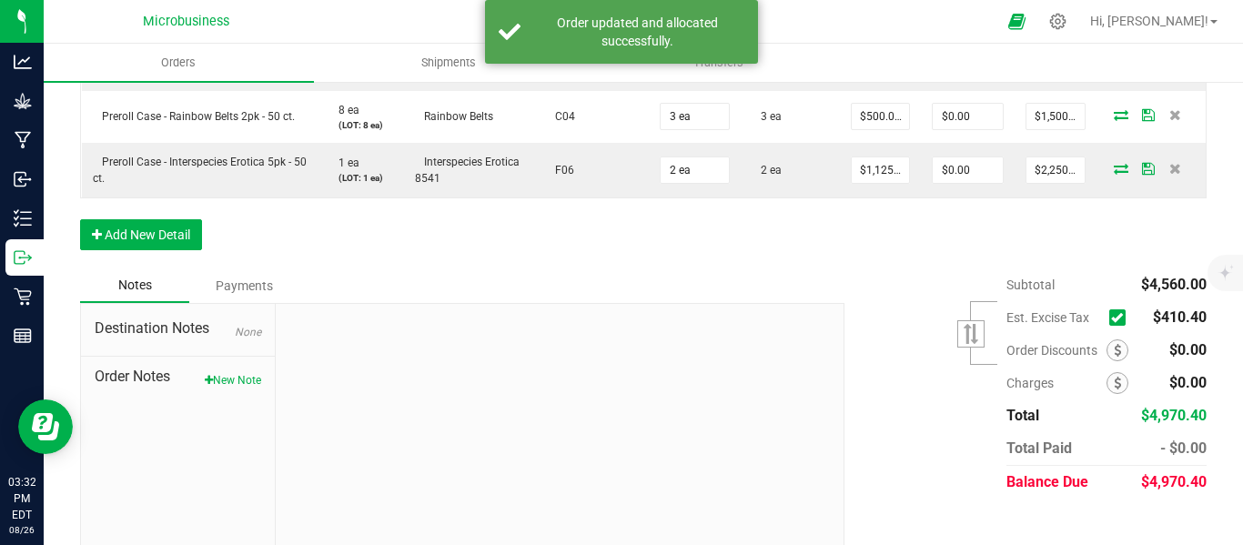
click at [1111, 318] on icon at bounding box center [1117, 318] width 12 height 0
click at [0, 0] on input "checkbox" at bounding box center [0, 0] width 0 height 0
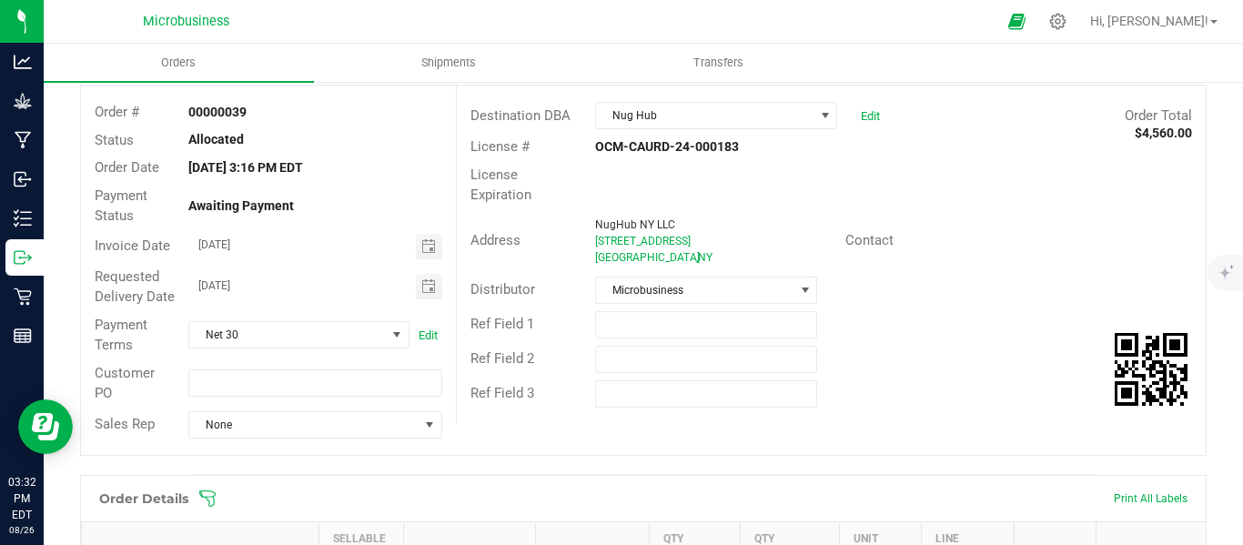
scroll to position [0, 0]
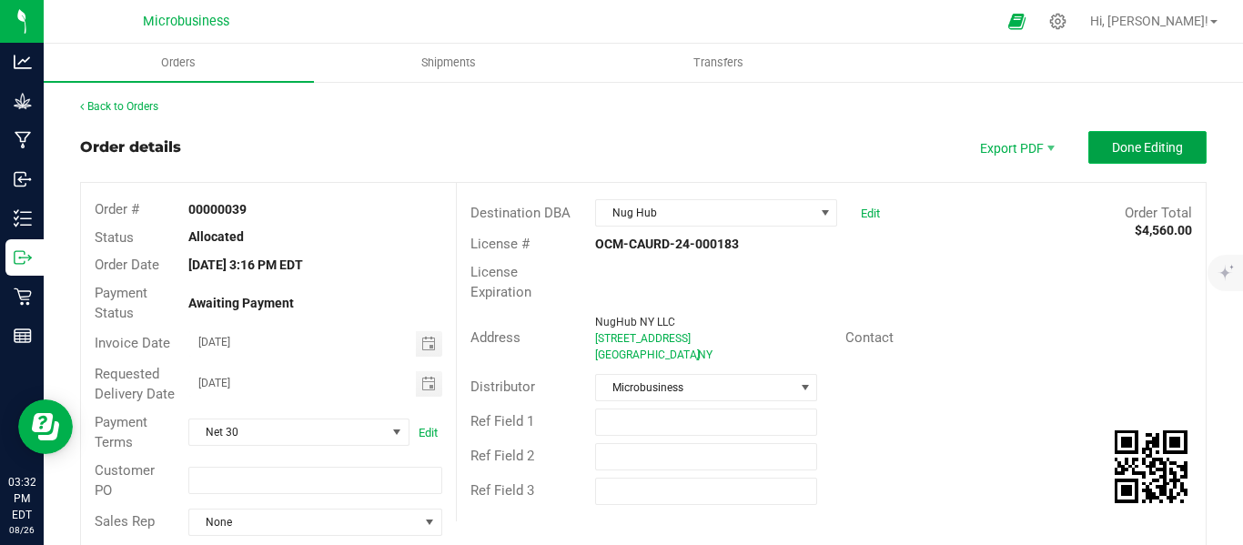
click at [1112, 151] on span "Done Editing" at bounding box center [1147, 147] width 71 height 15
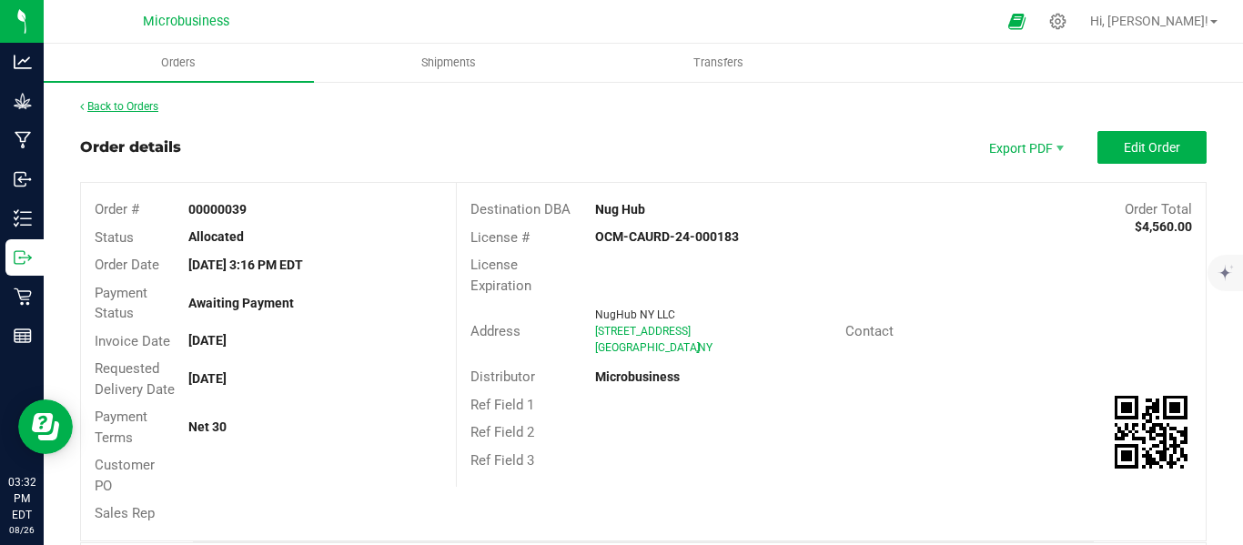
click at [129, 101] on link "Back to Orders" at bounding box center [119, 106] width 78 height 13
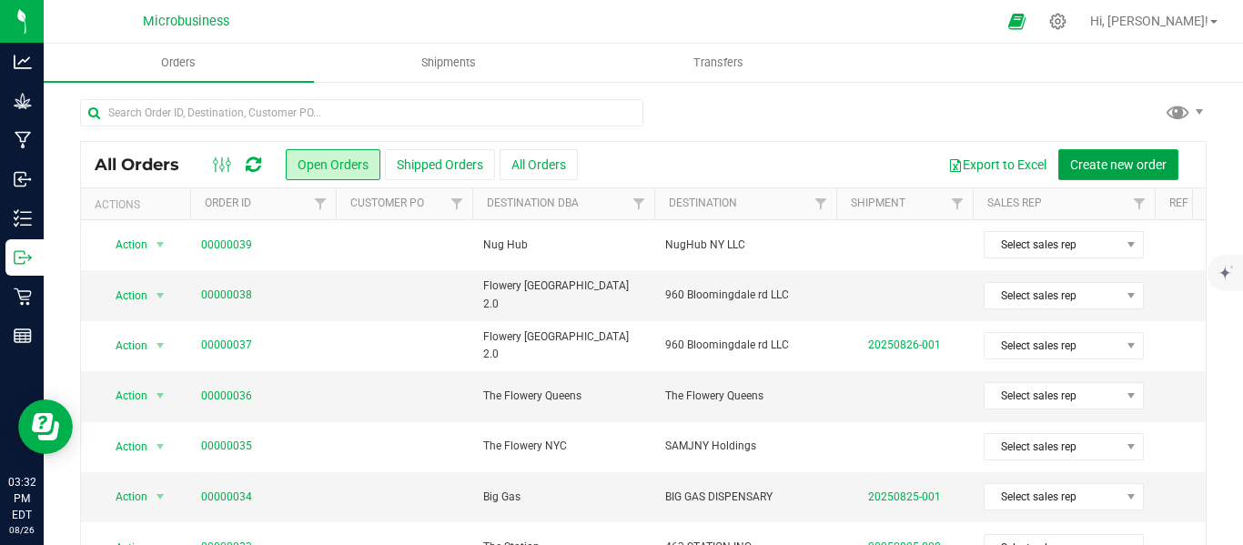
click at [1070, 157] on span "Create new order" at bounding box center [1118, 164] width 96 height 15
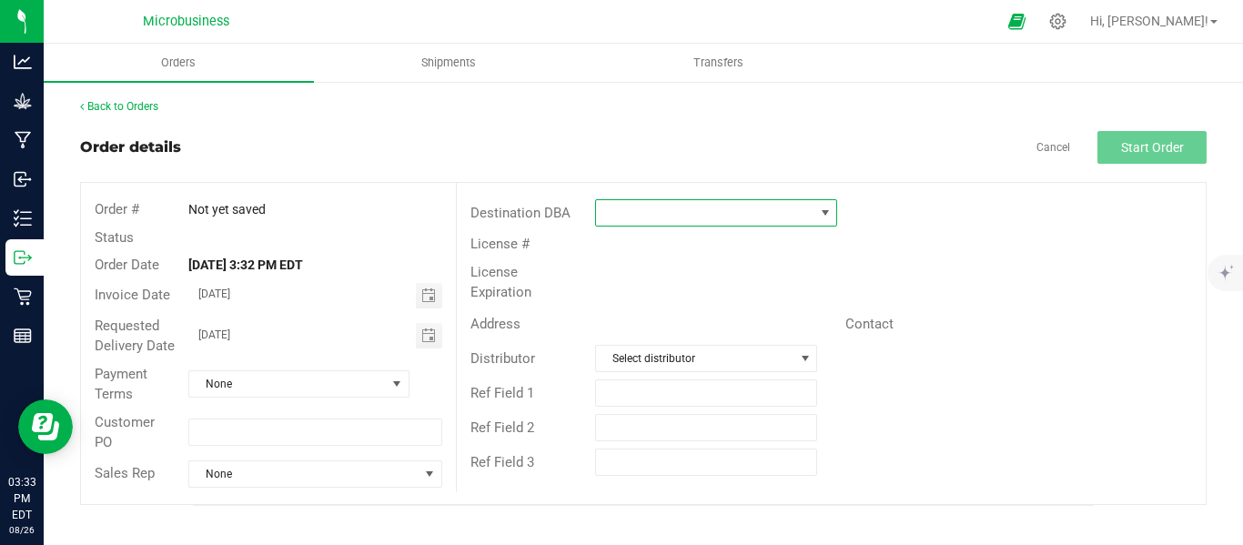
click at [827, 215] on span at bounding box center [825, 213] width 15 height 15
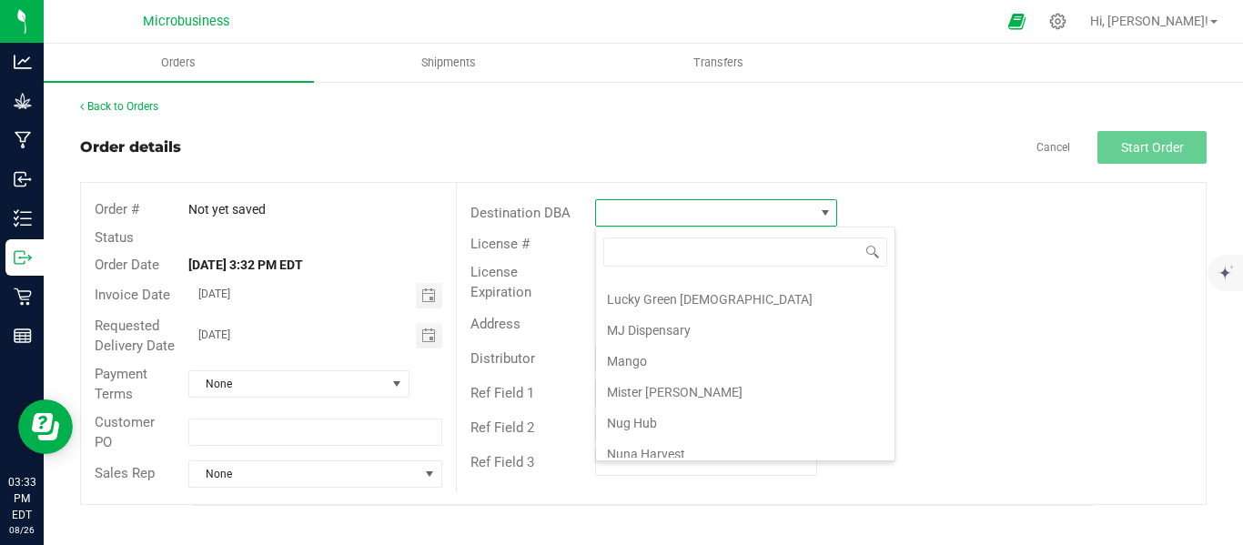
scroll to position [1821, 0]
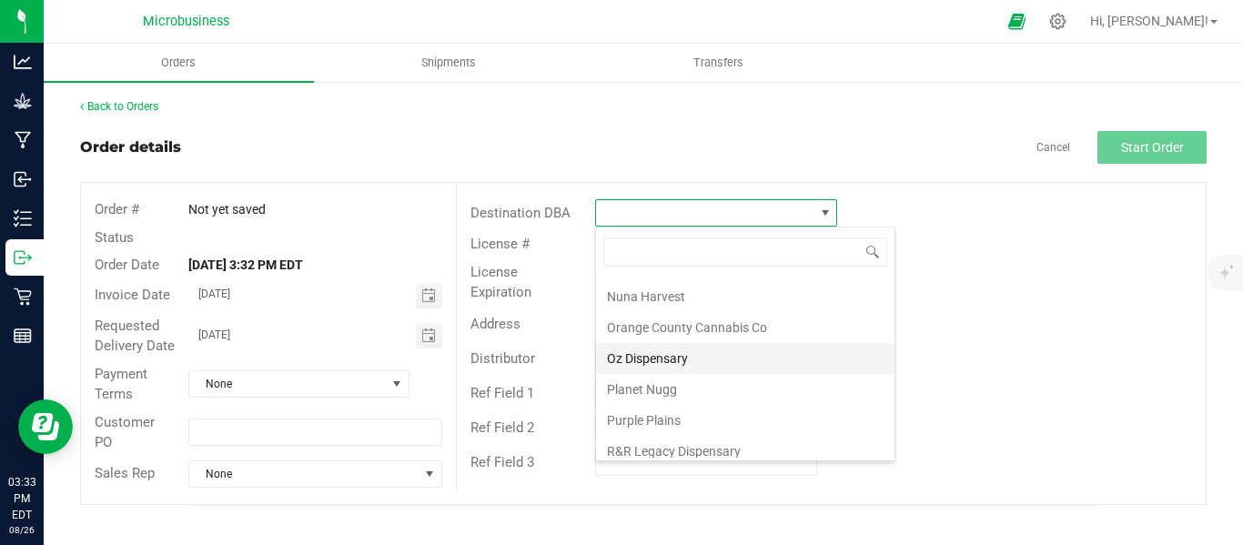
click at [670, 355] on li "Oz Dispensary" at bounding box center [745, 358] width 299 height 31
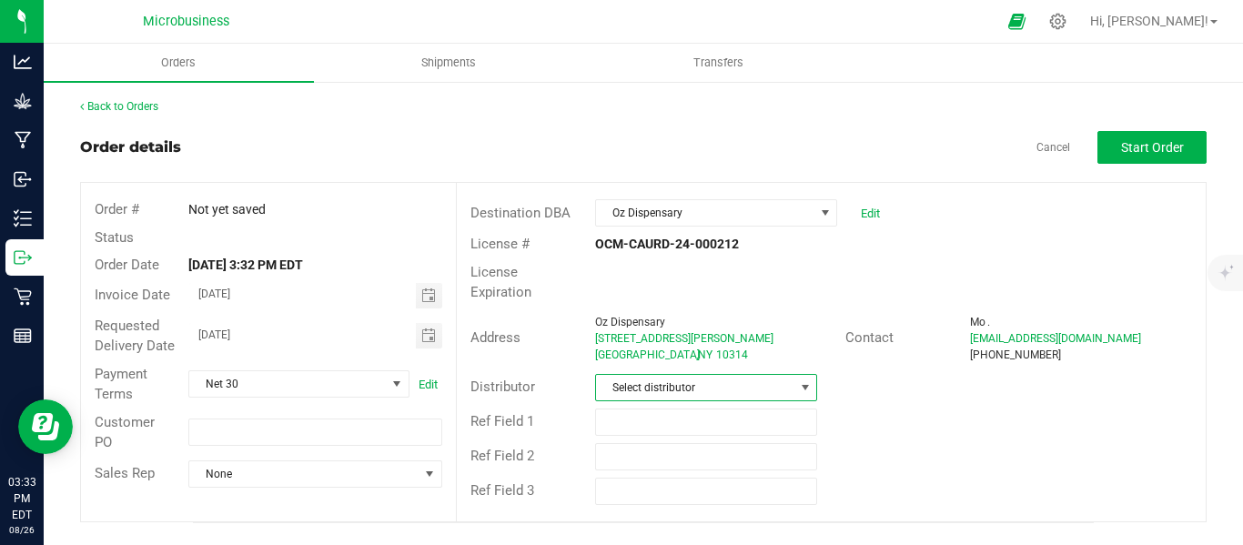
click at [640, 375] on span "Select distributor" at bounding box center [695, 387] width 198 height 25
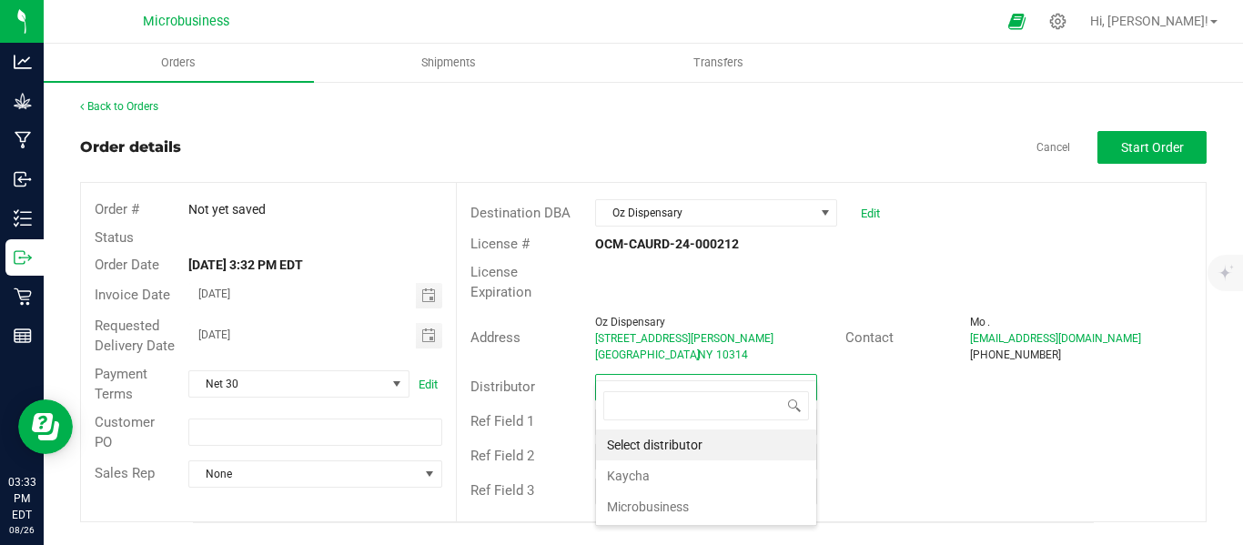
scroll to position [27, 223]
click at [649, 516] on li "Microbusiness" at bounding box center [706, 507] width 220 height 31
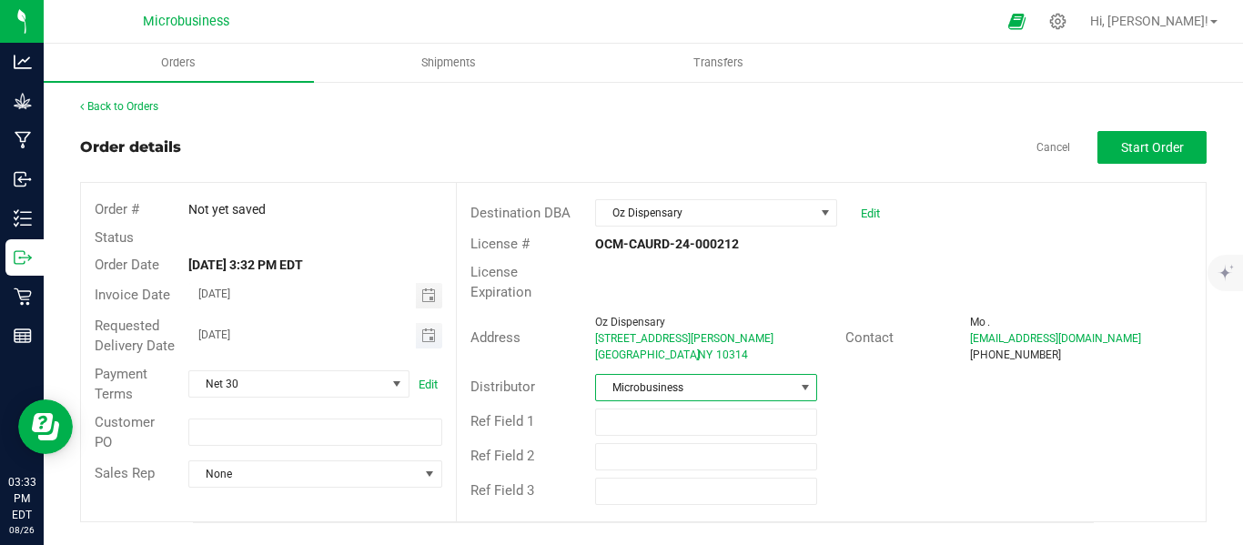
click at [419, 345] on span "Toggle calendar" at bounding box center [429, 335] width 26 height 25
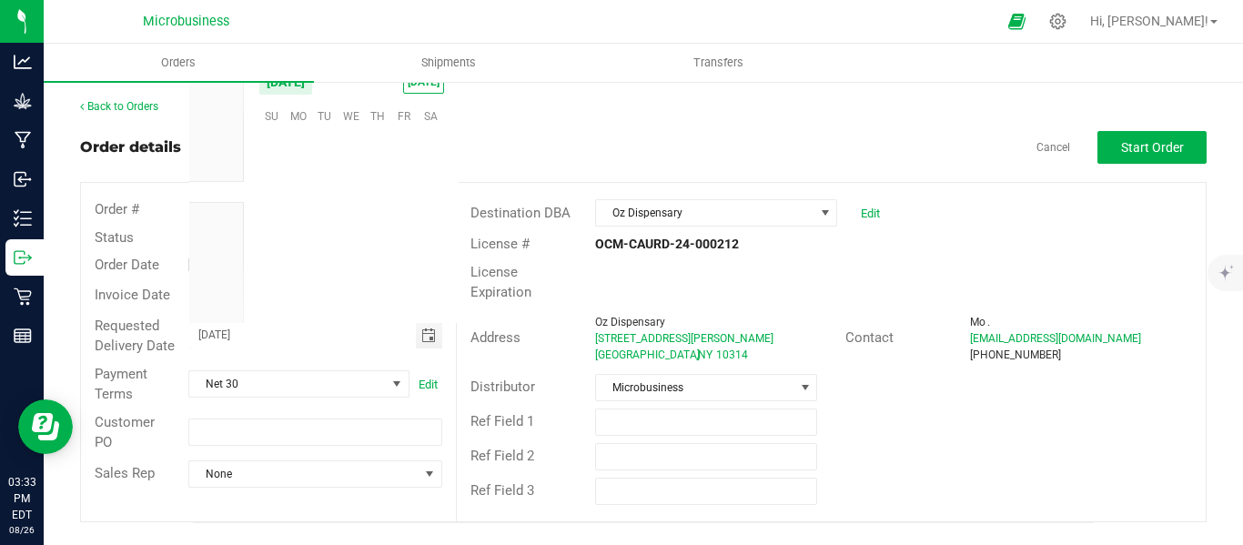
scroll to position [0, 0]
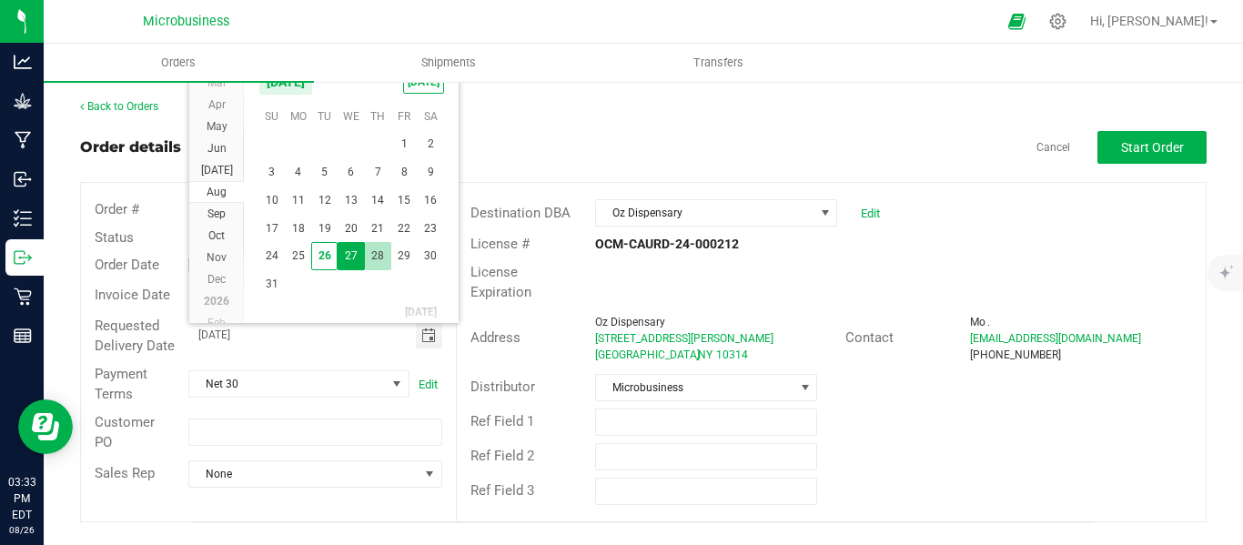
click at [379, 249] on span "28" at bounding box center [378, 256] width 26 height 28
type input "[DATE]"
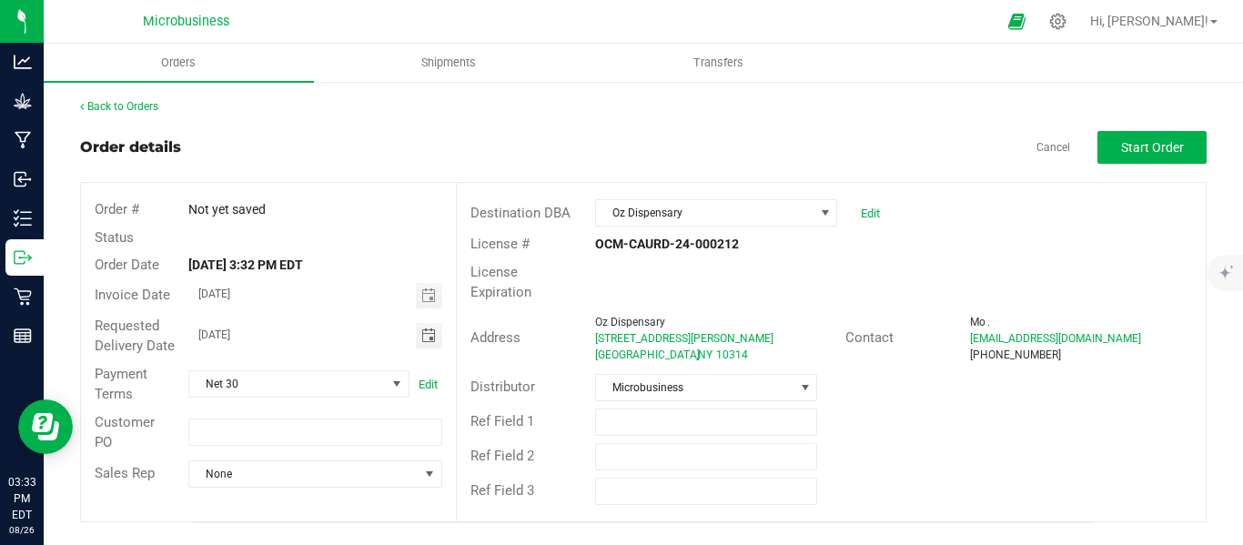
click at [1028, 474] on div "Ref Field 3" at bounding box center [831, 491] width 749 height 35
click at [1139, 147] on span "Start Order" at bounding box center [1152, 147] width 63 height 15
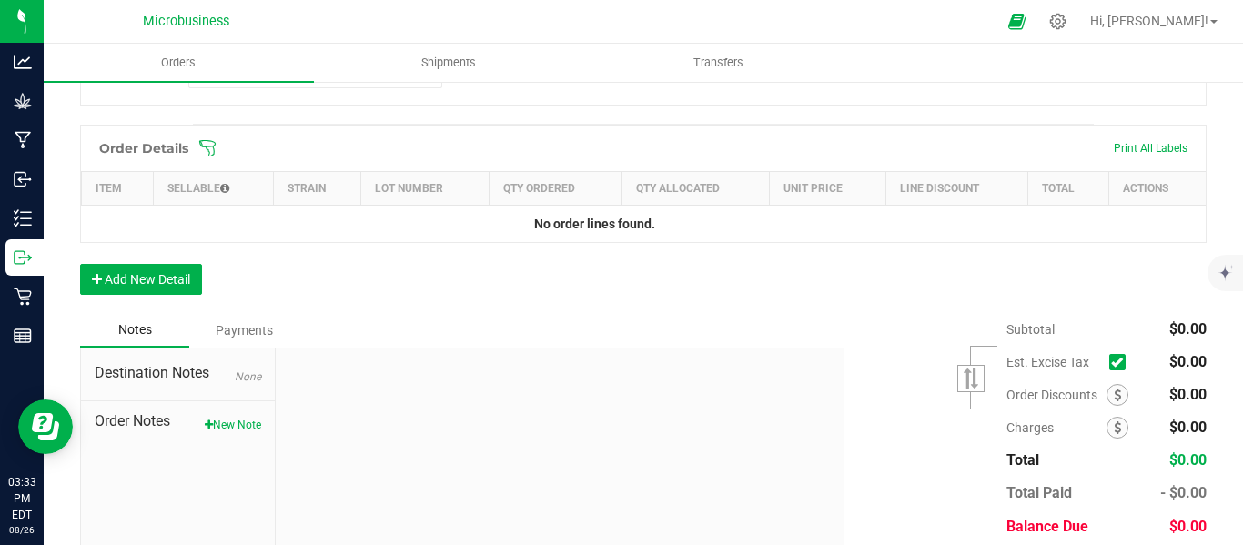
scroll to position [455, 0]
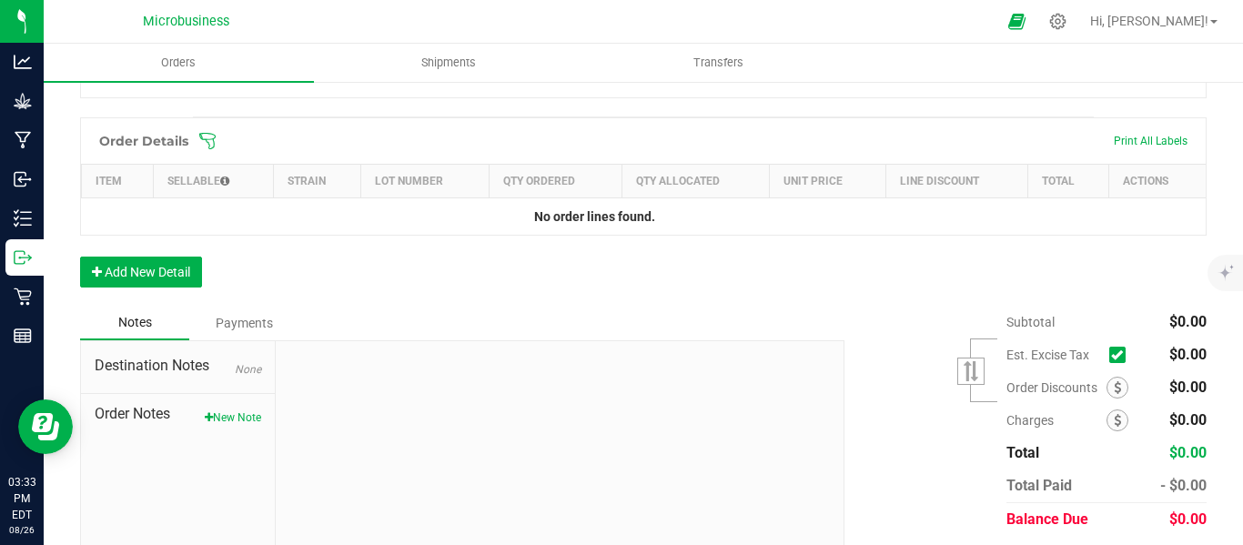
click at [212, 150] on icon at bounding box center [207, 141] width 18 height 18
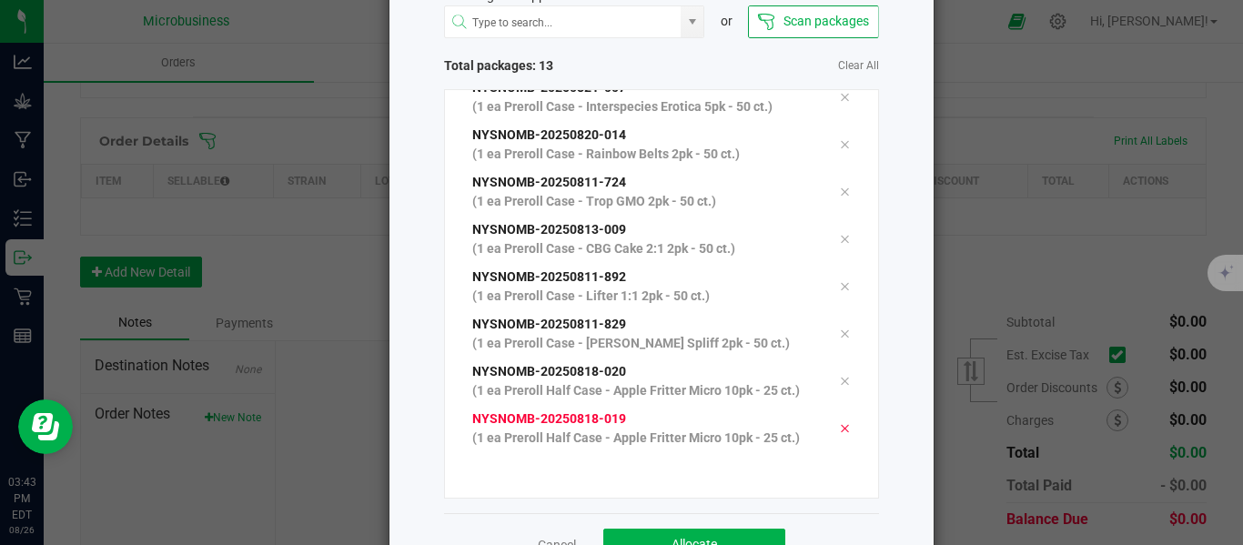
scroll to position [310, 0]
click at [709, 533] on button "Allocate" at bounding box center [695, 545] width 182 height 33
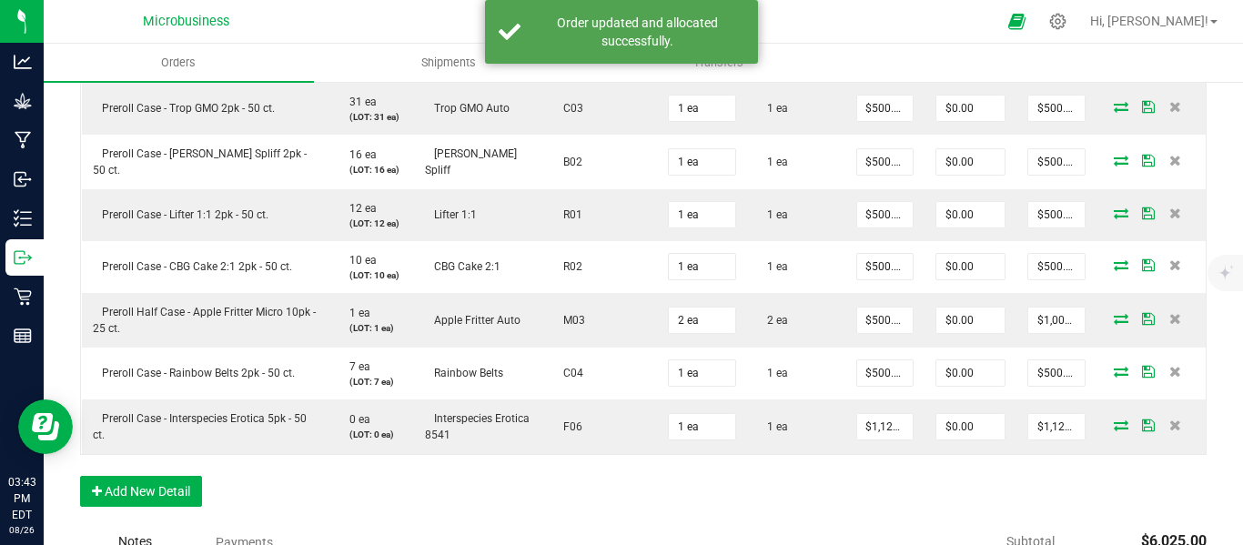
scroll to position [1062, 0]
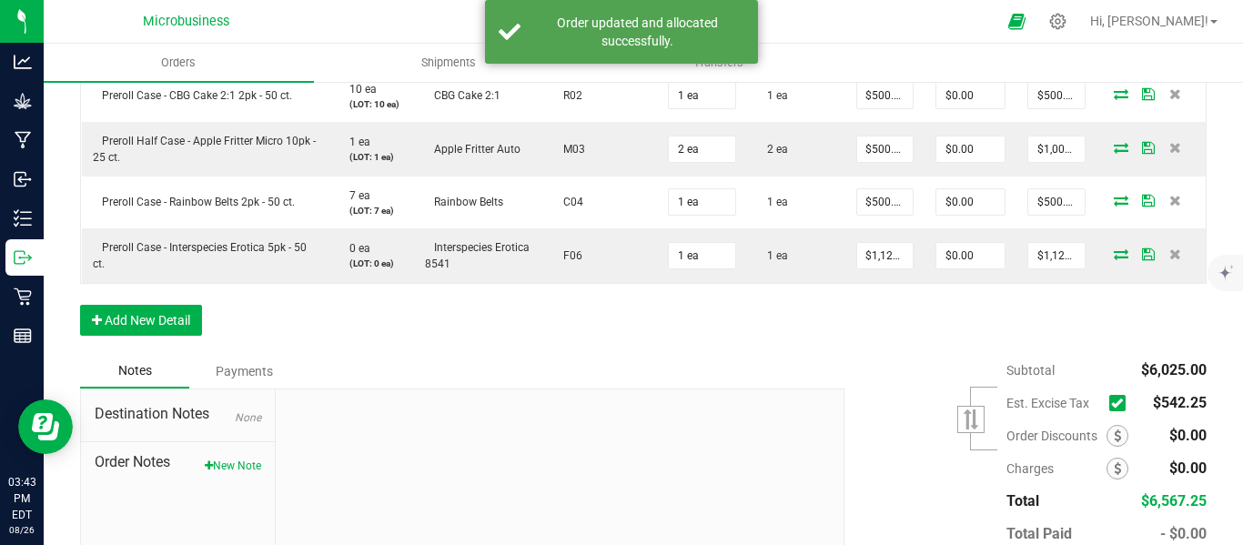
click at [1111, 411] on span at bounding box center [1118, 403] width 16 height 16
click at [0, 0] on input "checkbox" at bounding box center [0, 0] width 0 height 0
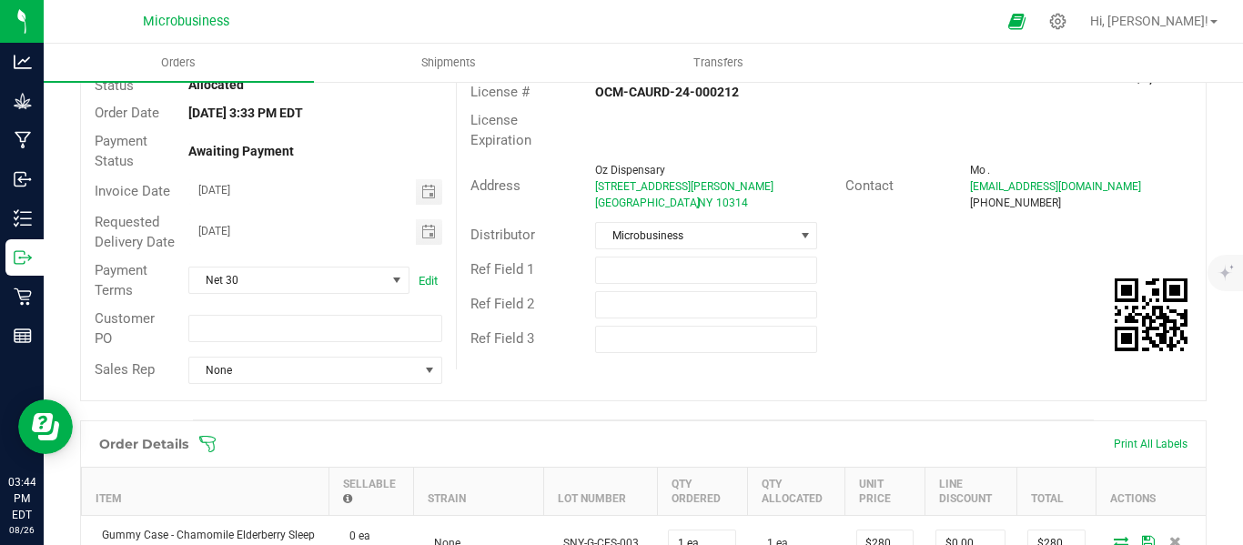
scroll to position [0, 0]
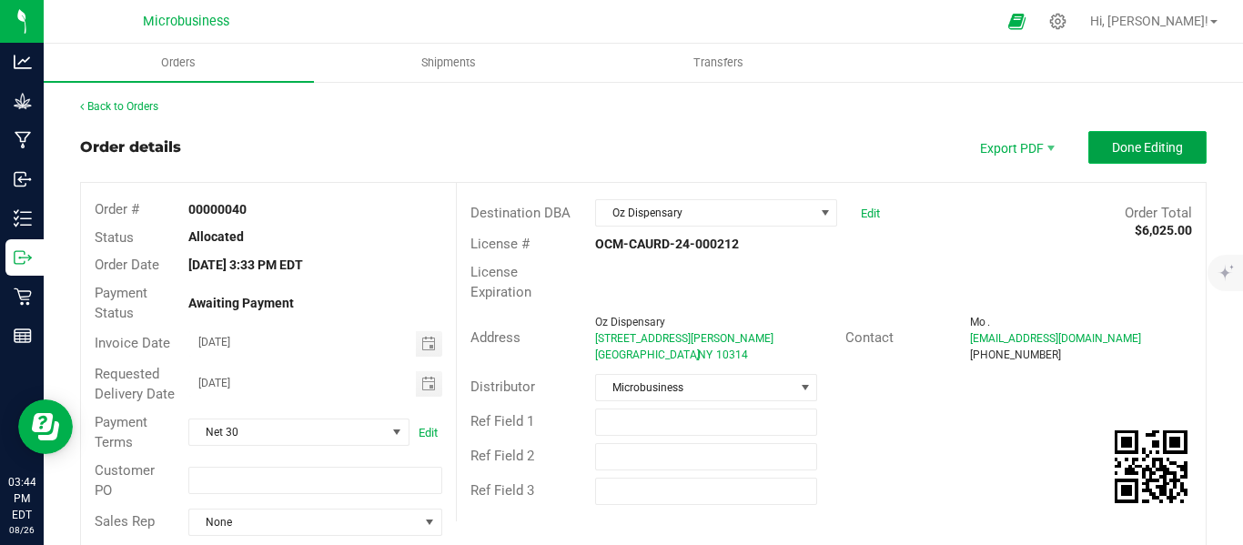
click at [1137, 156] on button "Done Editing" at bounding box center [1148, 147] width 118 height 33
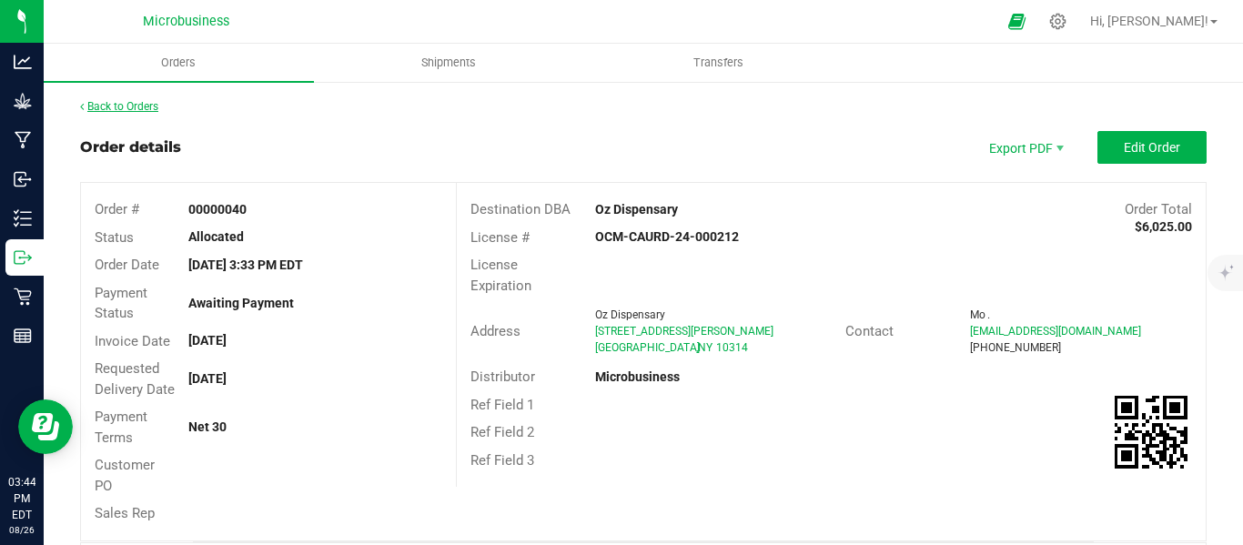
click at [151, 107] on link "Back to Orders" at bounding box center [119, 106] width 78 height 13
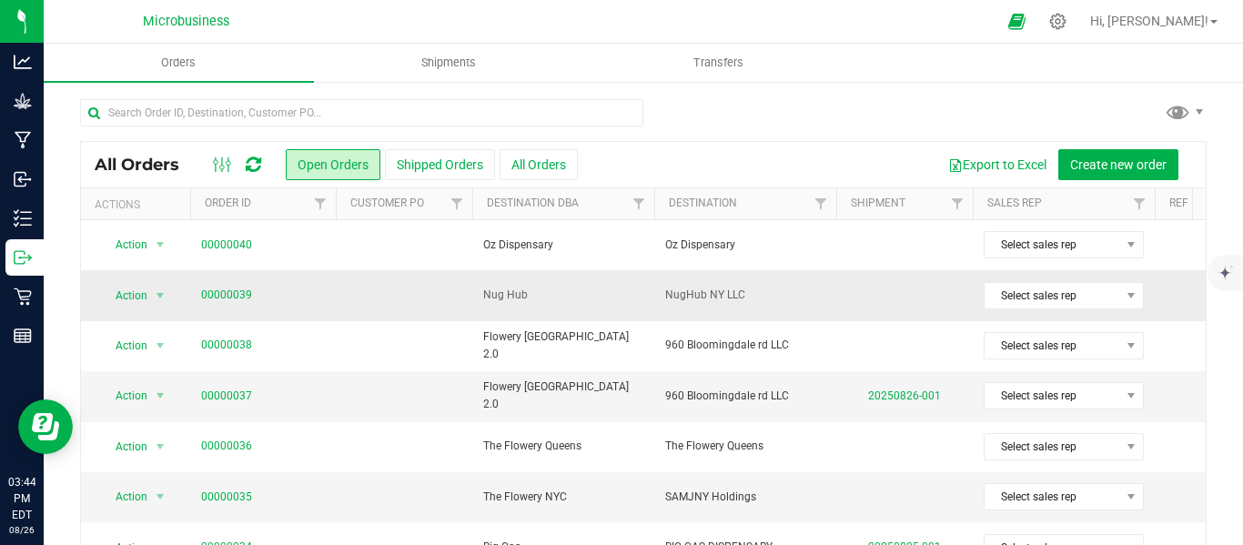
scroll to position [152, 0]
